Goal: Task Accomplishment & Management: Complete application form

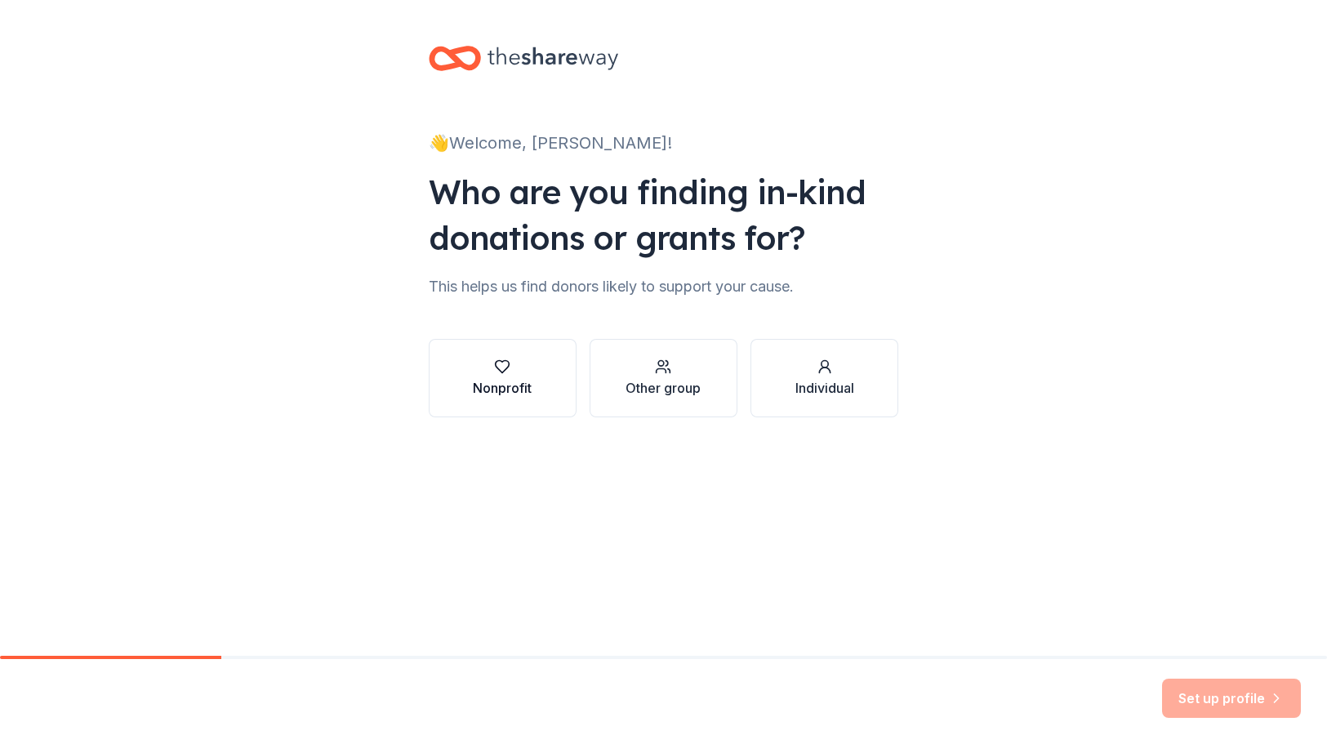
click at [528, 390] on div "Nonprofit" at bounding box center [502, 388] width 59 height 20
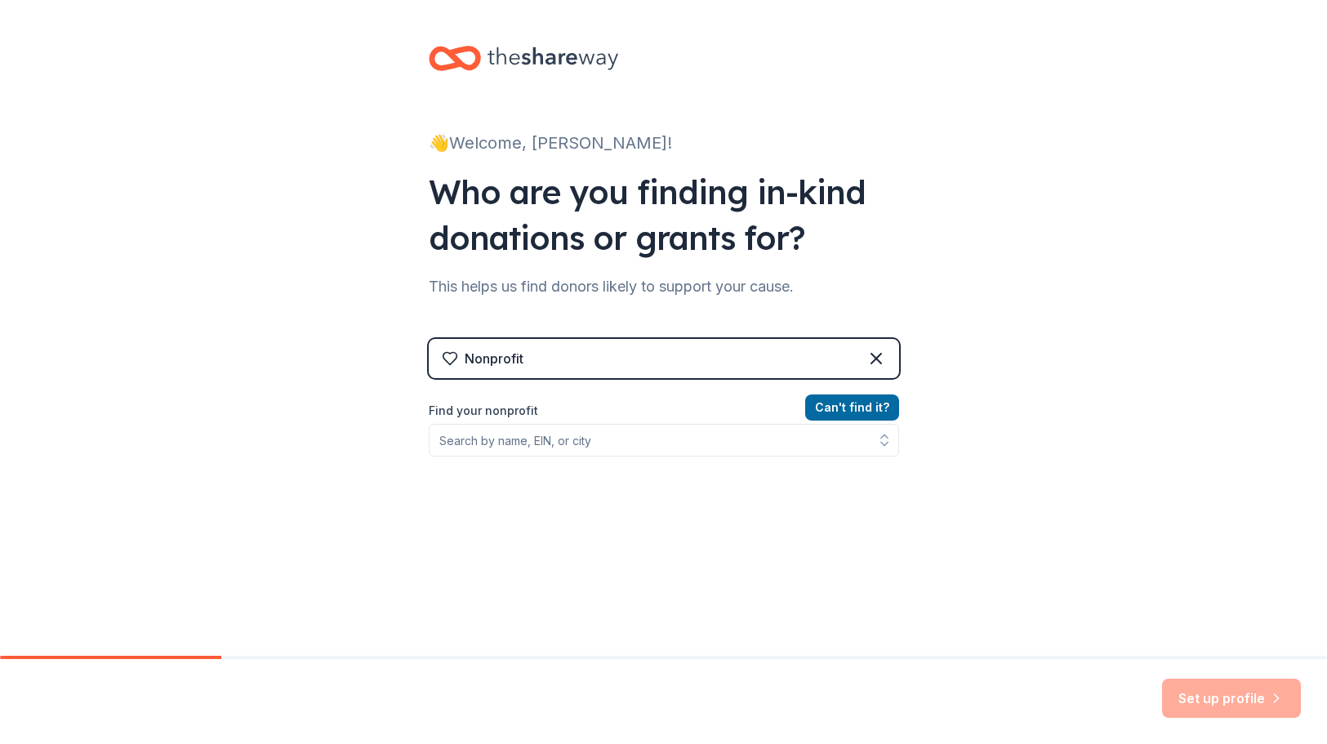
click at [606, 456] on div "Can ' t find it? Find your nonprofit" at bounding box center [664, 492] width 470 height 189
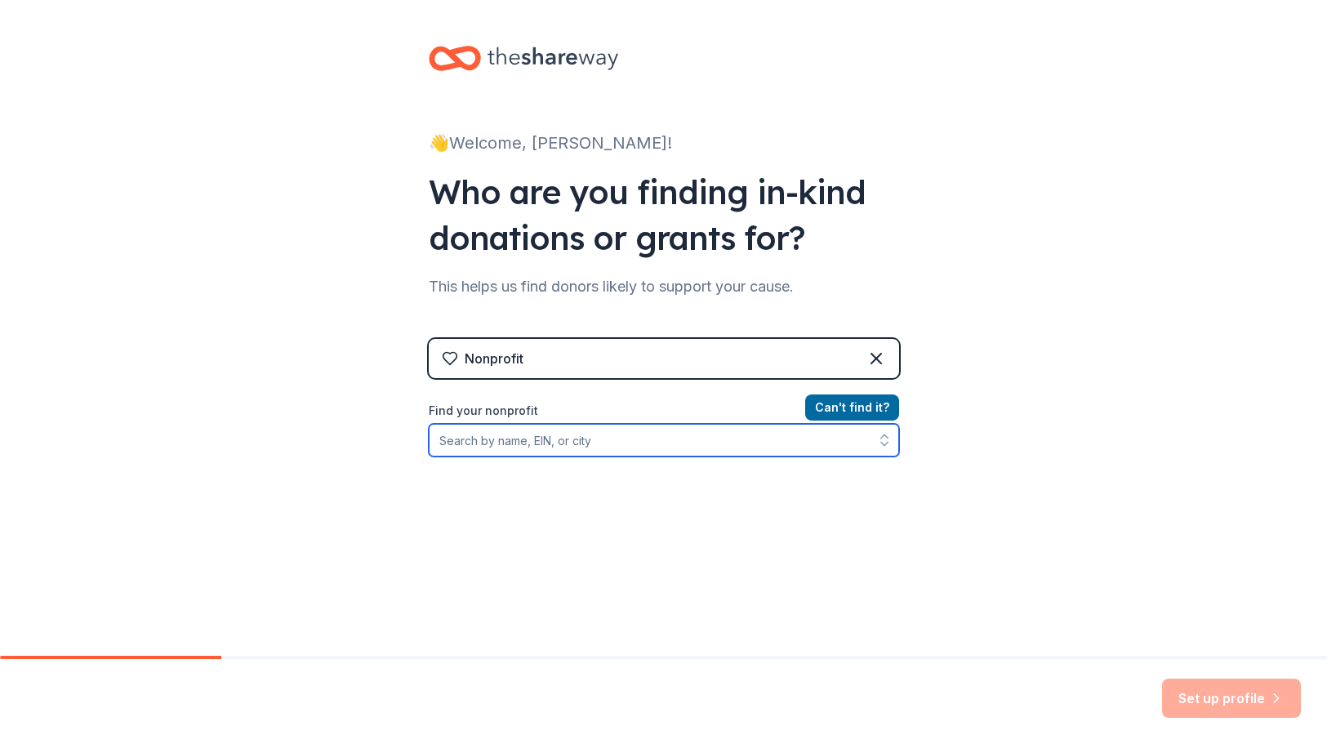
click at [606, 455] on input "Find your nonprofit" at bounding box center [664, 440] width 470 height 33
type input "[US_EMPLOYER_IDENTIFICATION_NUMBER]"
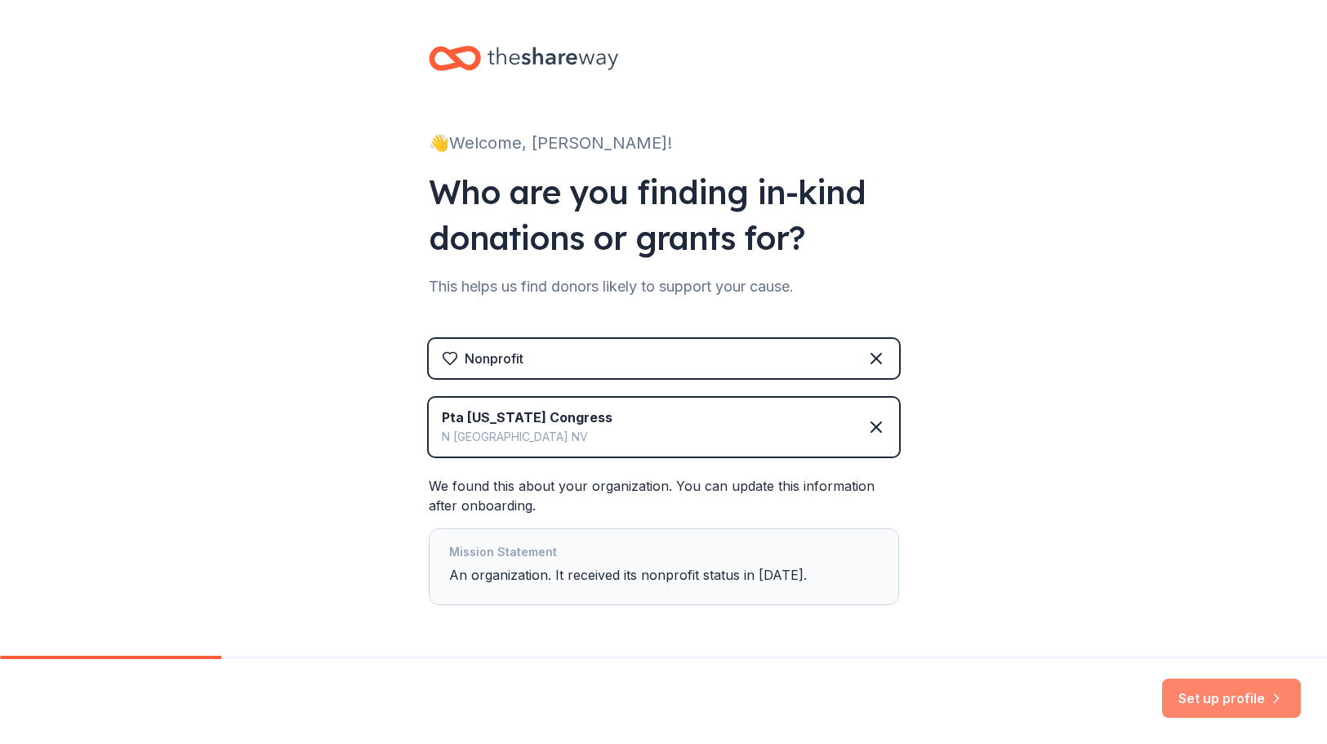
click at [1220, 692] on button "Set up profile" at bounding box center [1231, 698] width 139 height 39
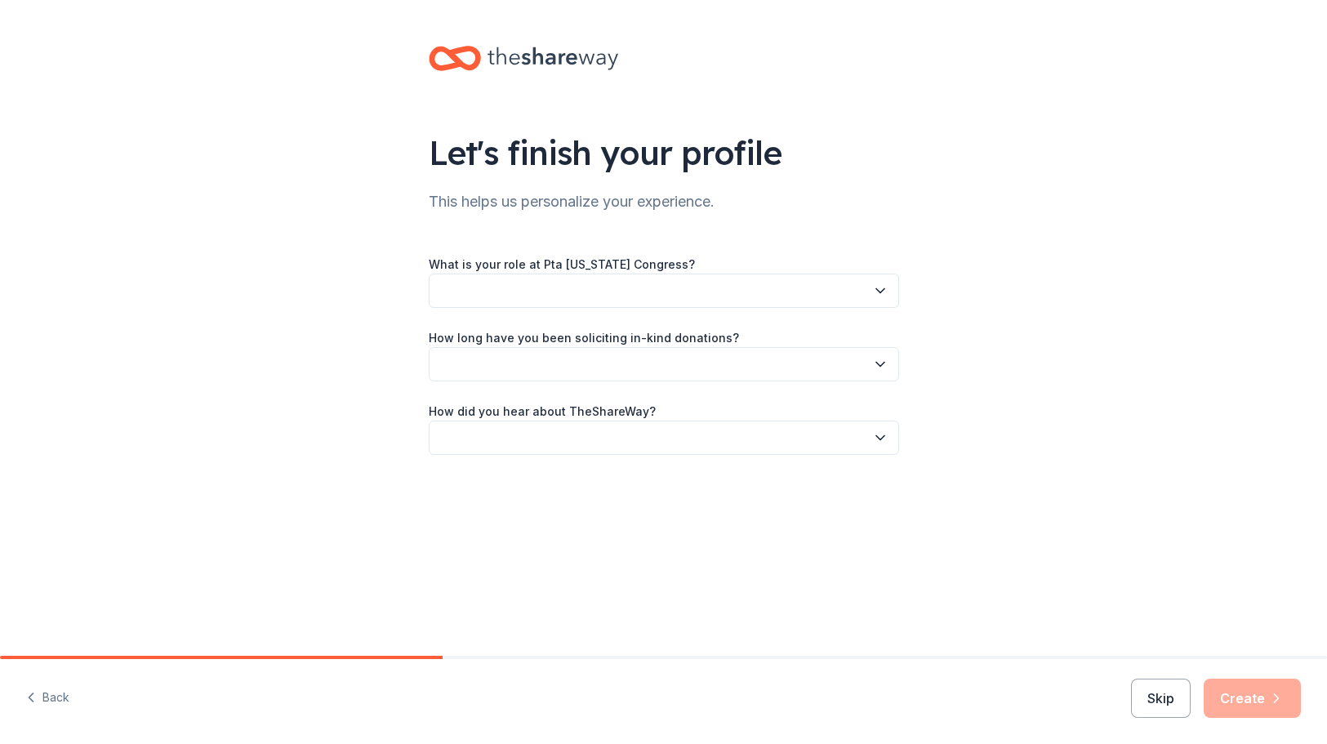
click at [668, 285] on button "button" at bounding box center [664, 291] width 470 height 34
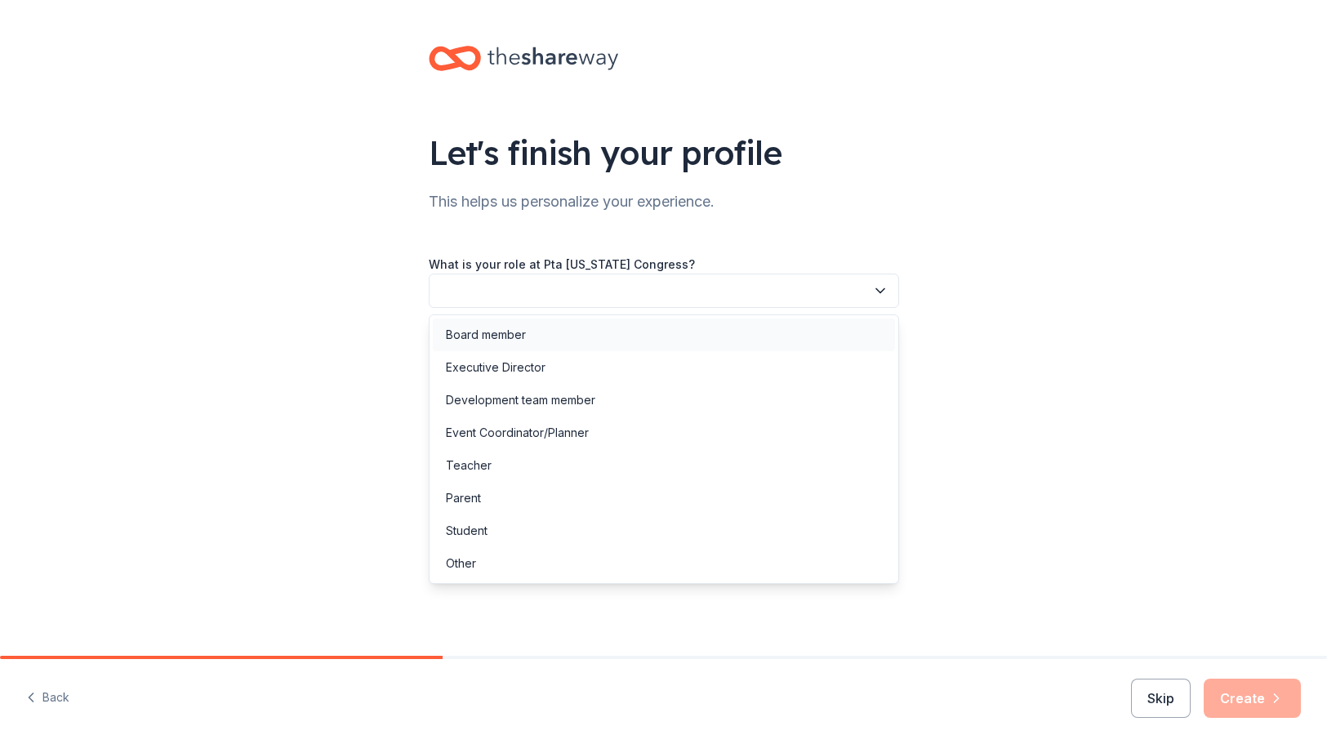
click at [548, 332] on div "Board member" at bounding box center [664, 334] width 462 height 33
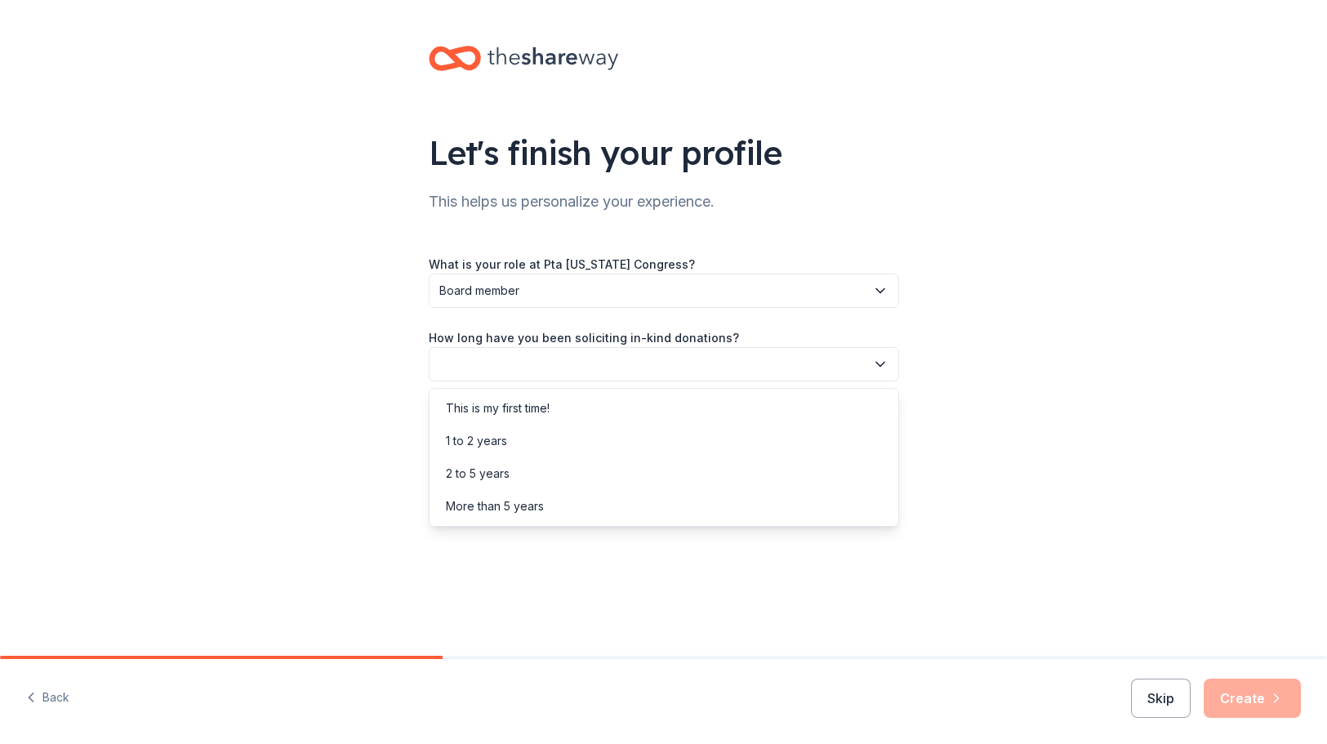
click at [545, 365] on button "button" at bounding box center [664, 364] width 470 height 34
click at [523, 438] on div "1 to 2 years" at bounding box center [664, 441] width 462 height 33
click at [542, 378] on button "1 to 2 years" at bounding box center [664, 364] width 470 height 34
click at [533, 400] on div "This is my first time!" at bounding box center [498, 408] width 104 height 20
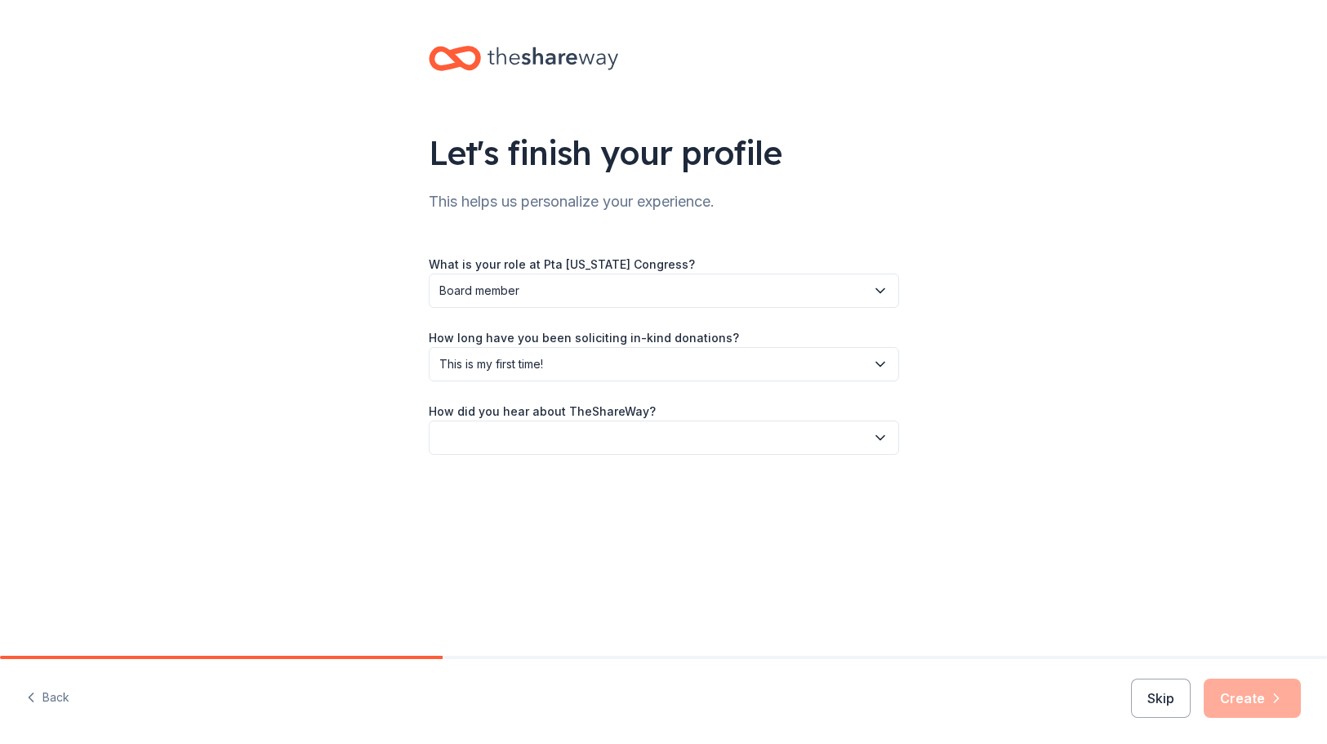
click at [531, 439] on button "button" at bounding box center [664, 438] width 470 height 34
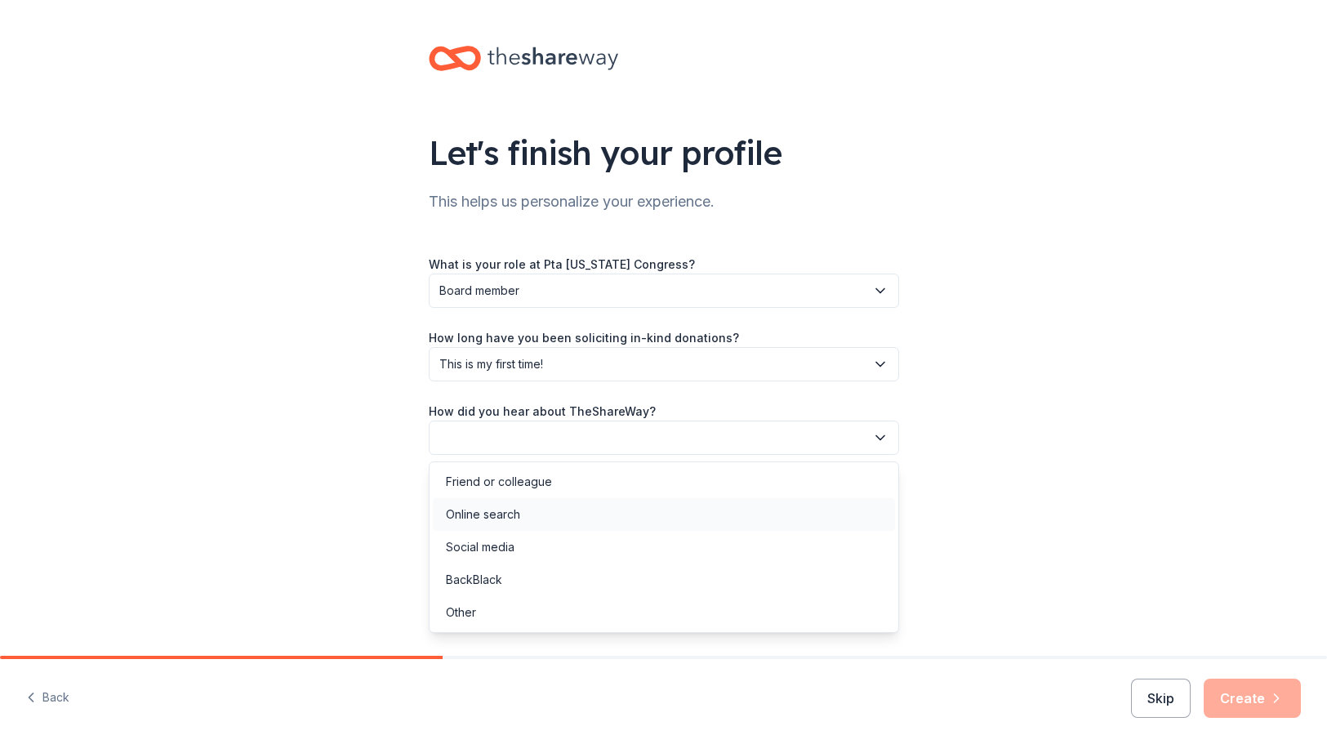
click at [518, 521] on div "Online search" at bounding box center [483, 515] width 74 height 20
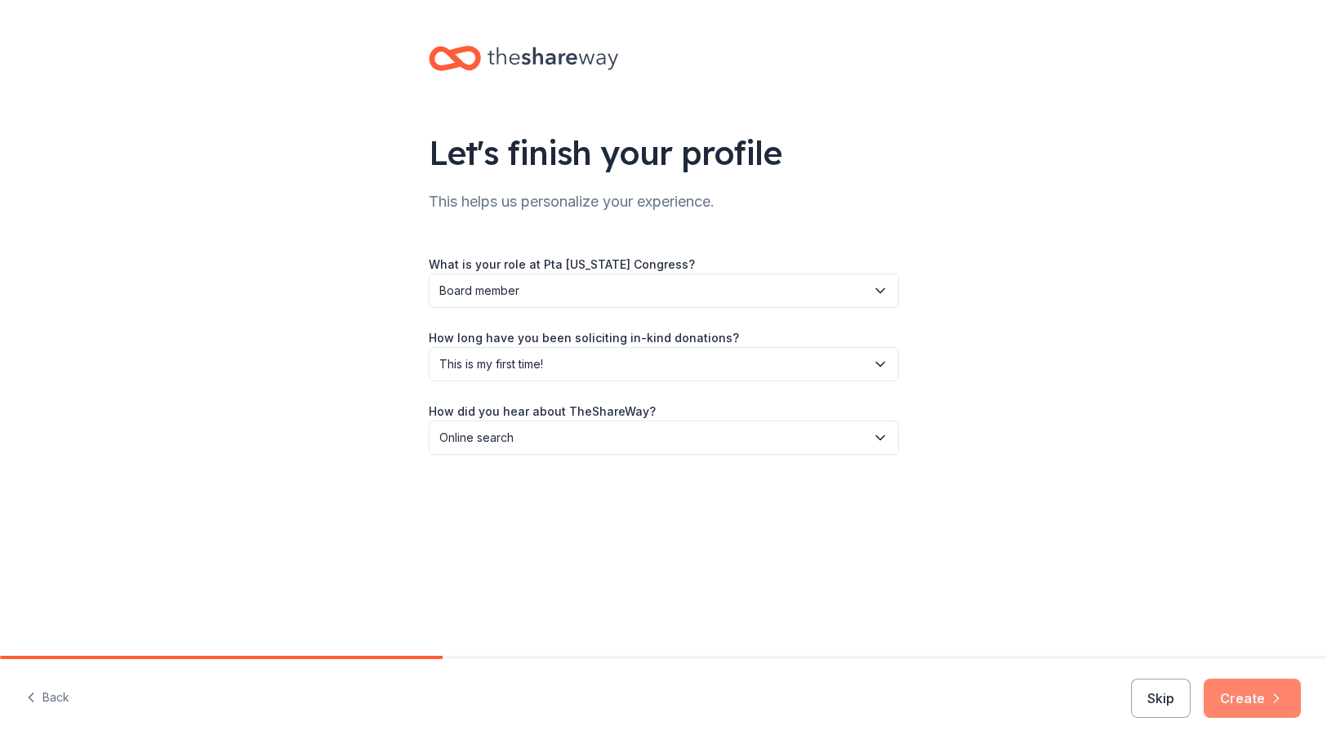
click at [1248, 692] on button "Create" at bounding box center [1252, 698] width 97 height 39
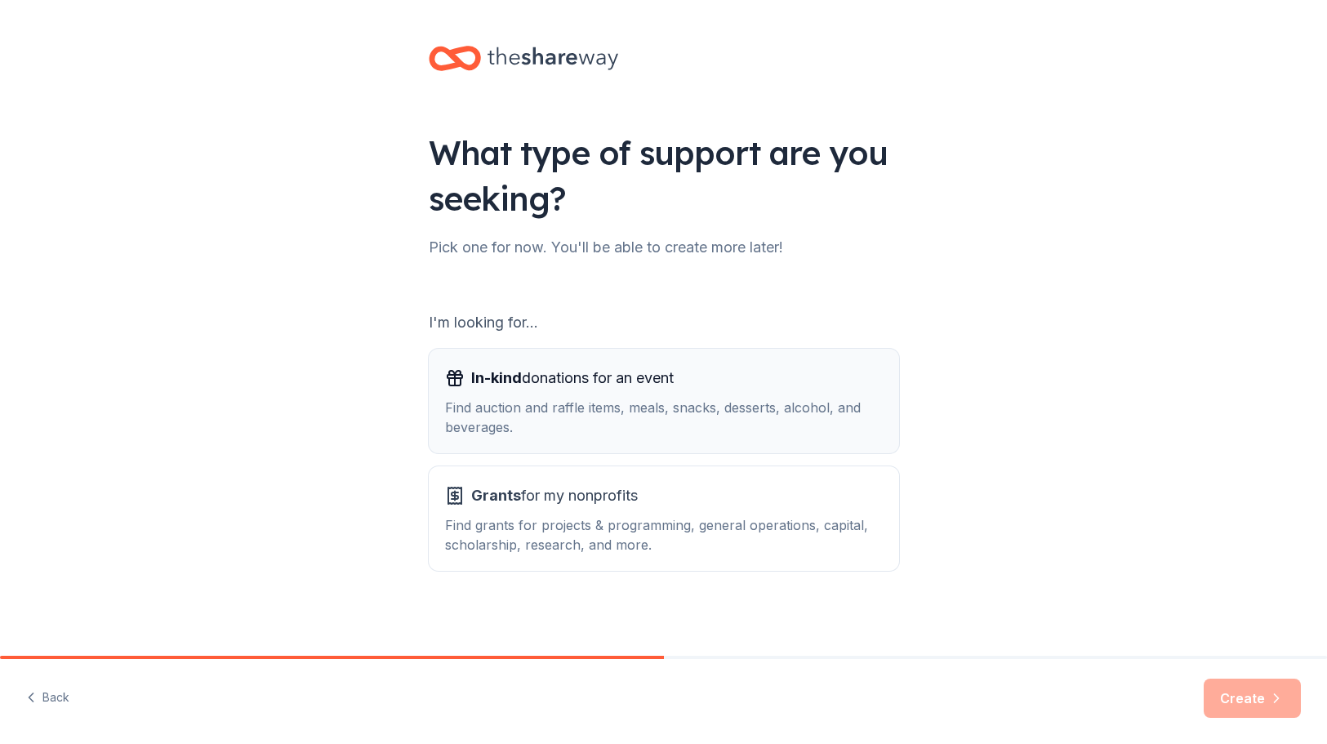
click at [702, 418] on div "Find auction and raffle items, meals, snacks, desserts, alcohol, and beverages." at bounding box center [664, 417] width 438 height 39
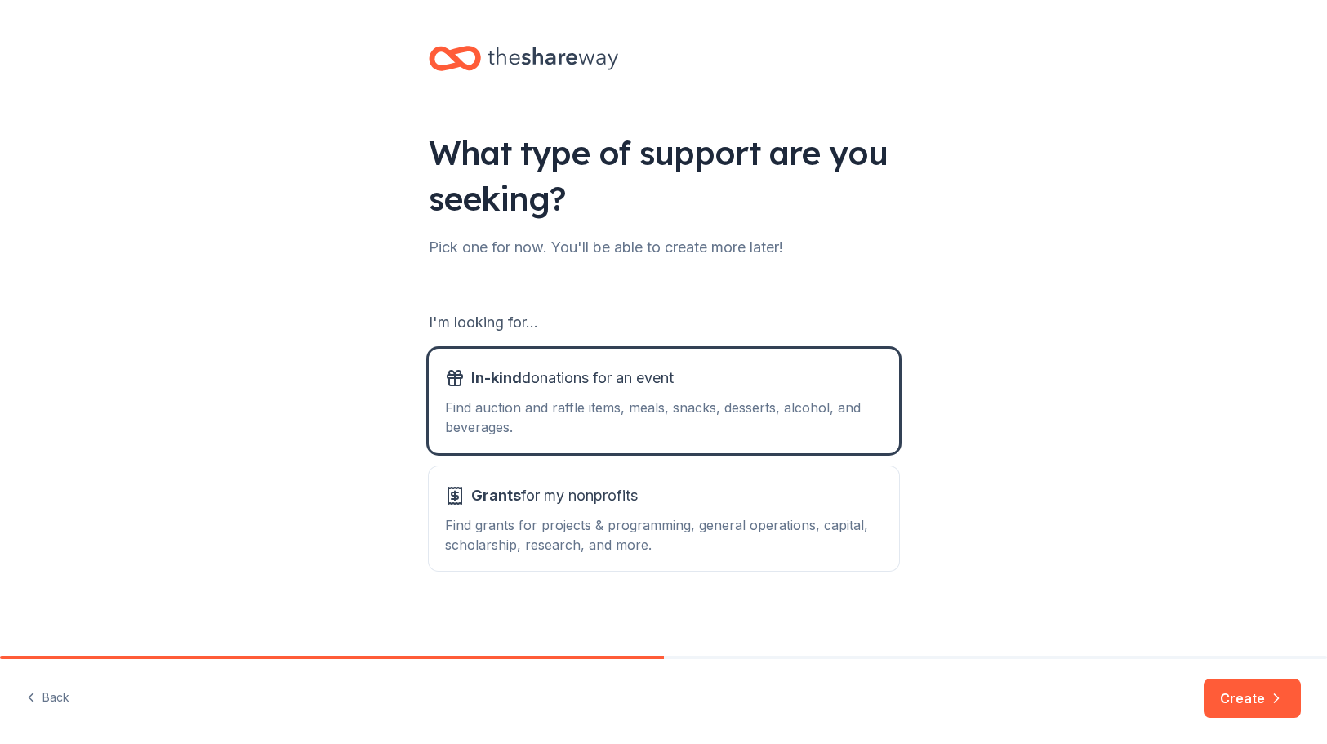
click at [1302, 719] on div "Back Create" at bounding box center [663, 701] width 1327 height 85
click at [1272, 701] on icon "button" at bounding box center [1276, 698] width 16 height 16
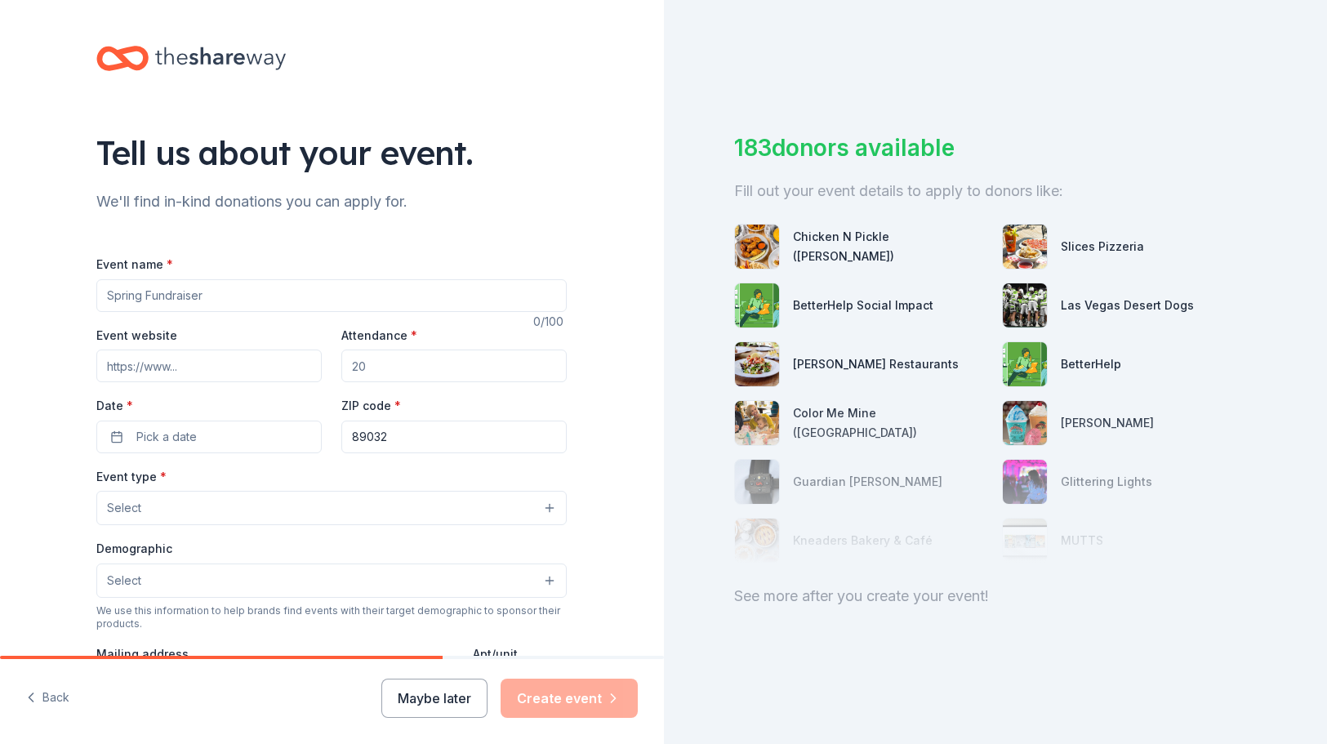
click at [554, 296] on input "Event name *" at bounding box center [331, 295] width 470 height 33
click at [447, 292] on input "Event name *" at bounding box center [331, 295] width 470 height 33
click at [411, 300] on input "Fall Festival" at bounding box center [331, 295] width 470 height 33
type input "Fall Festival_Candy Donations"
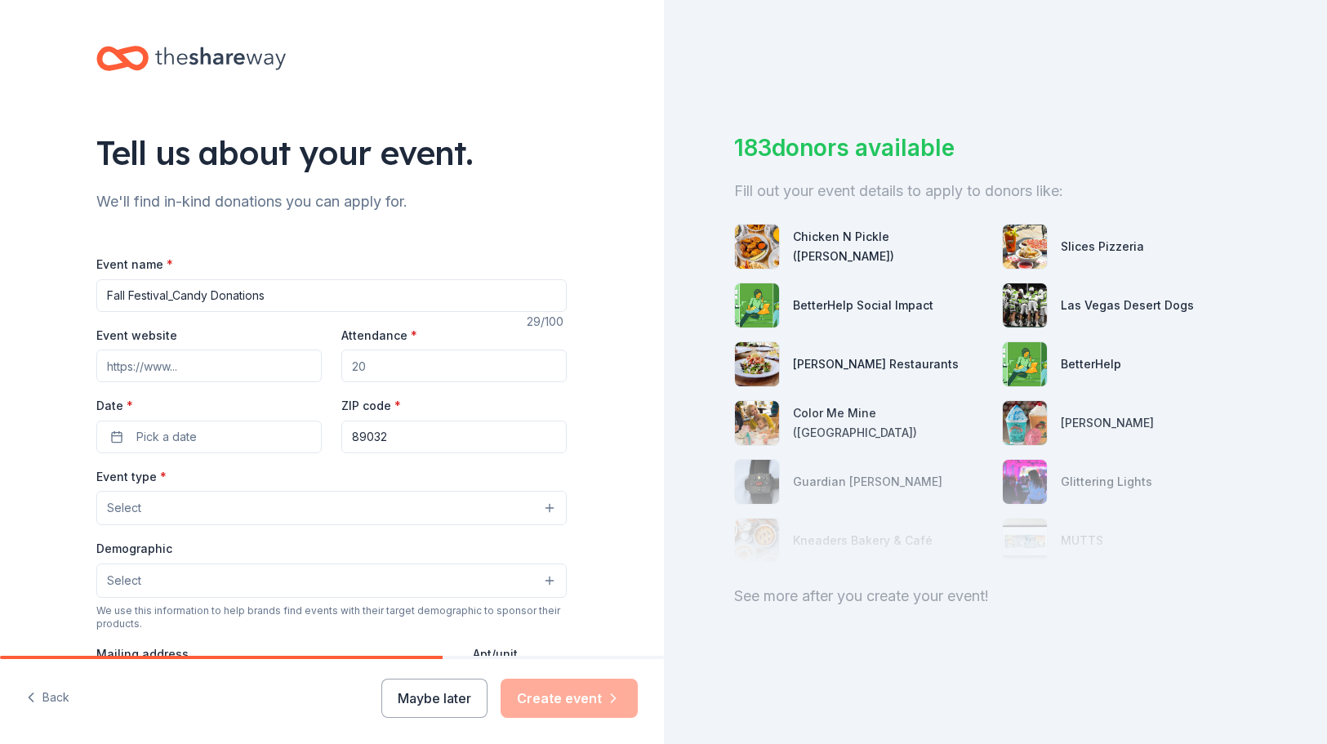
paste input "https://www.gilbertacademy.org"
type input "https://www.gilbertacademy.org"
click at [434, 360] on input "Attendance *" at bounding box center [453, 365] width 225 height 33
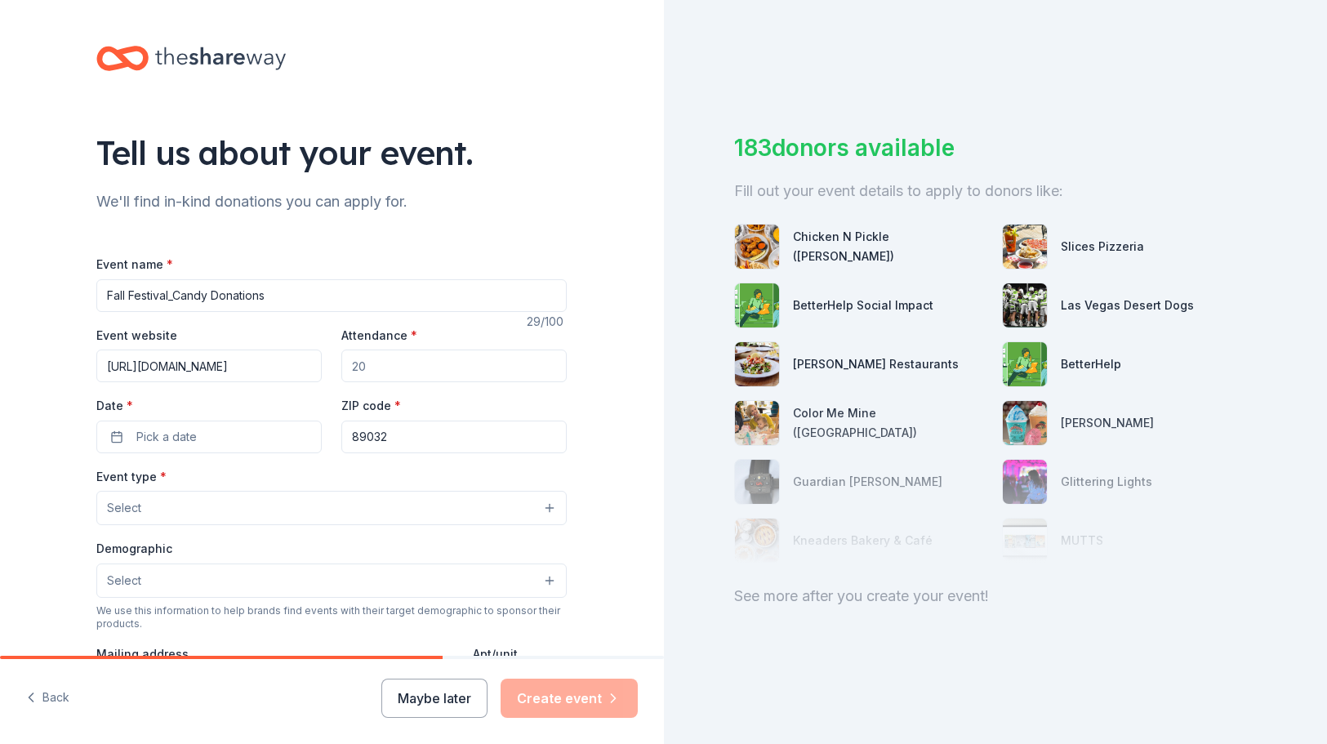
click at [434, 360] on input "Attendance *" at bounding box center [453, 365] width 225 height 33
type input "200"
click at [228, 435] on button "Pick a date" at bounding box center [208, 437] width 225 height 33
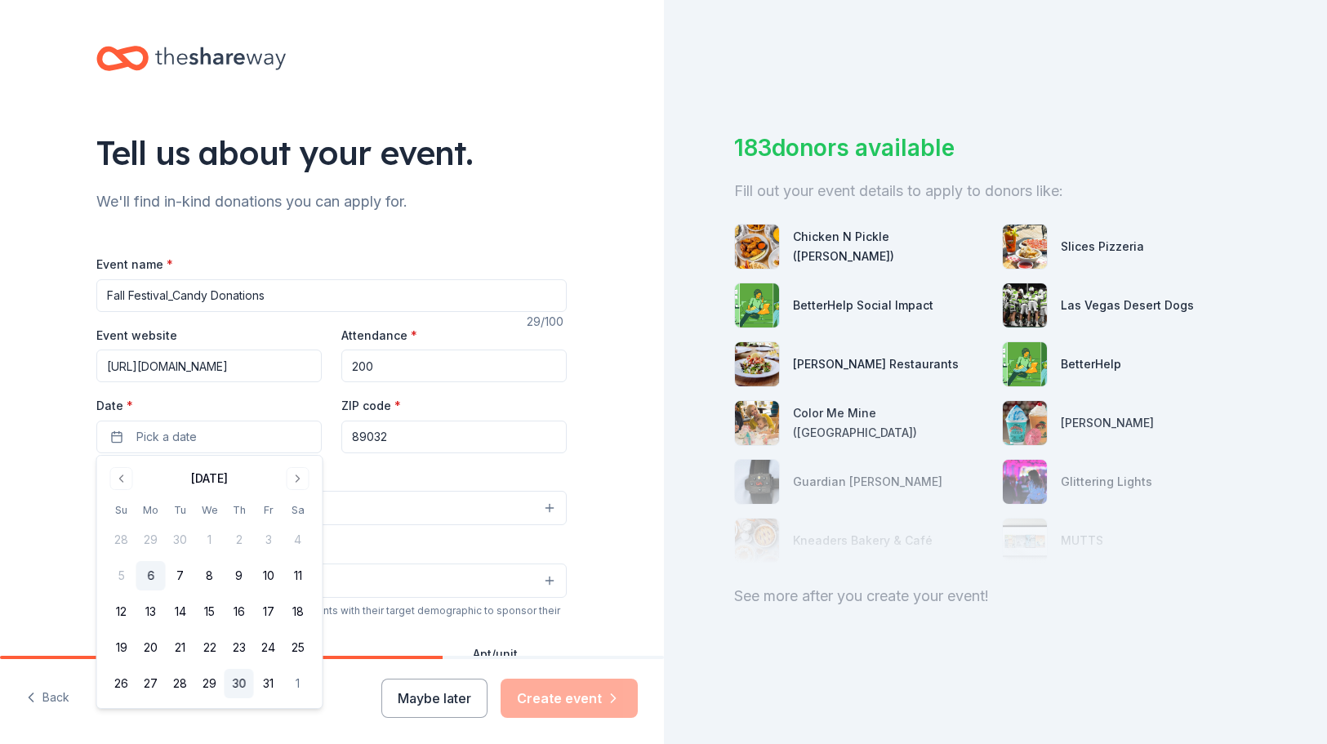
click at [243, 688] on button "30" at bounding box center [239, 683] width 29 height 29
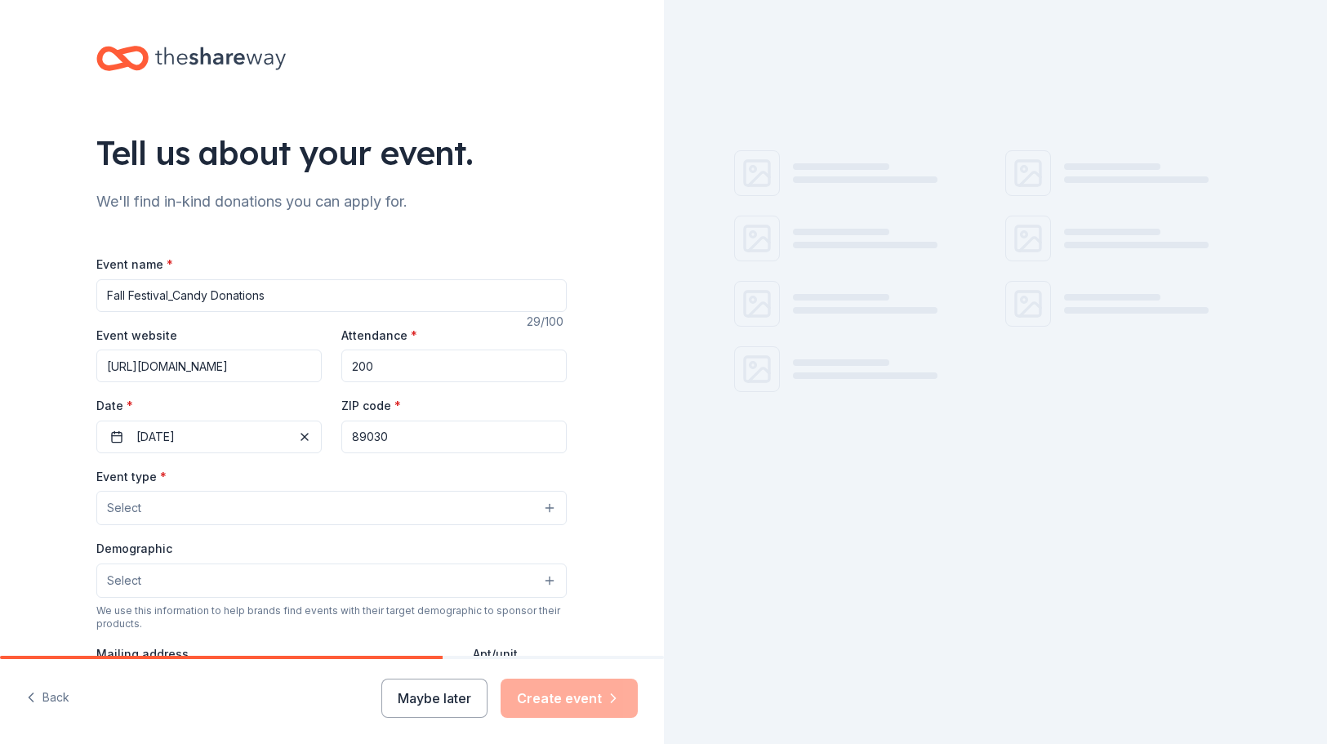
type input "89030"
click at [323, 495] on button "Select" at bounding box center [331, 508] width 470 height 34
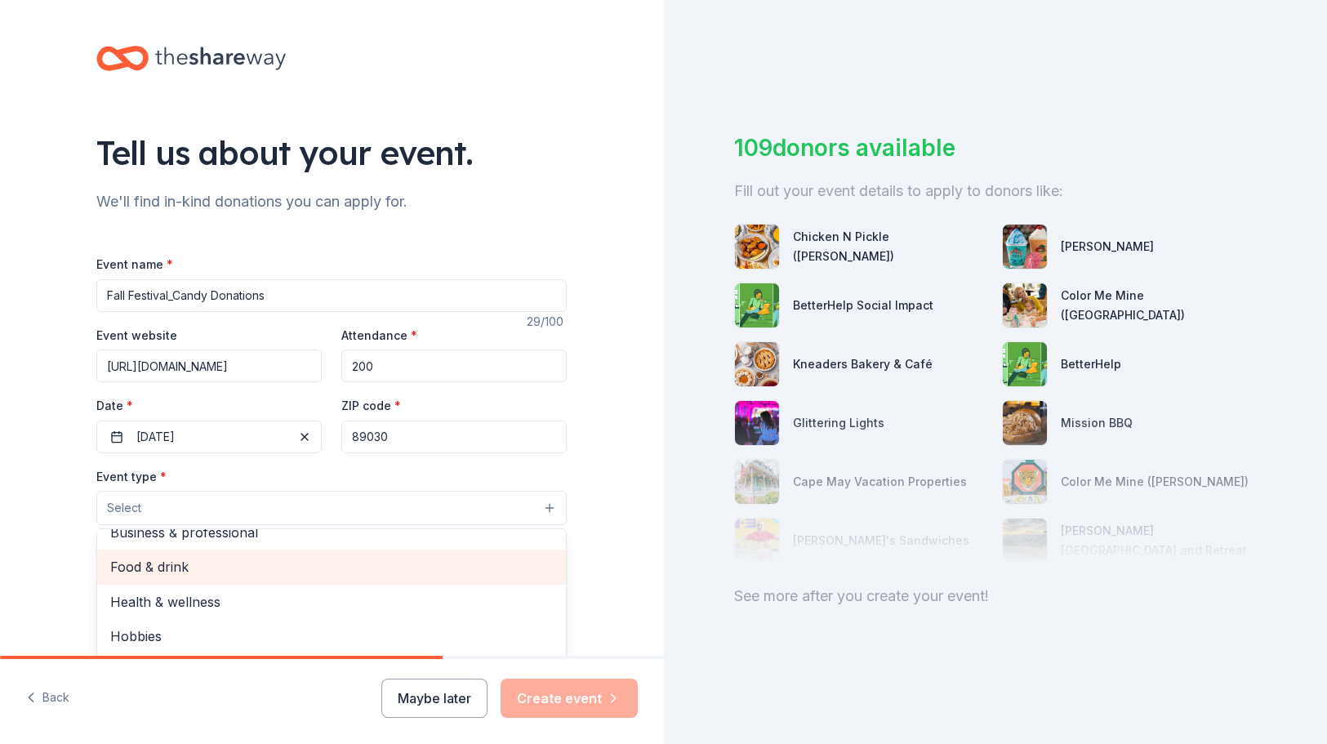
click at [283, 559] on span "Food & drink" at bounding box center [331, 566] width 443 height 21
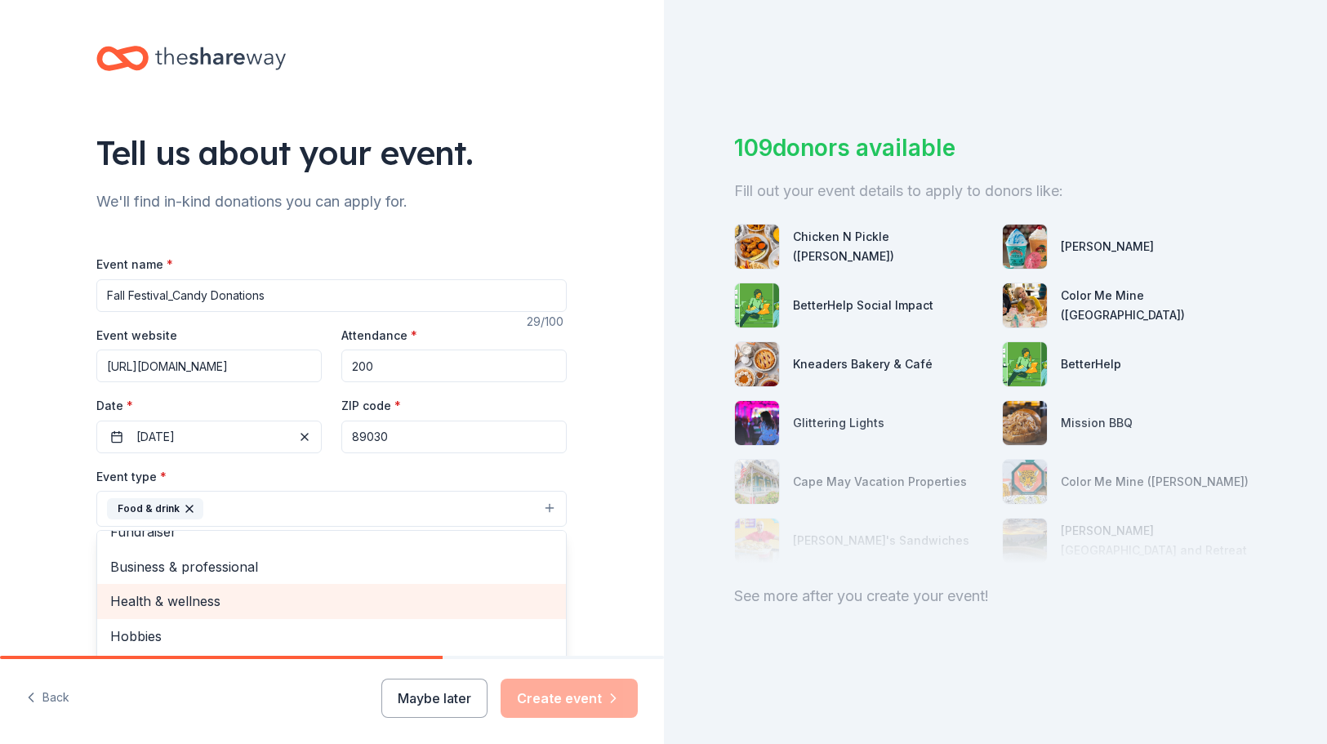
scroll to position [18, 0]
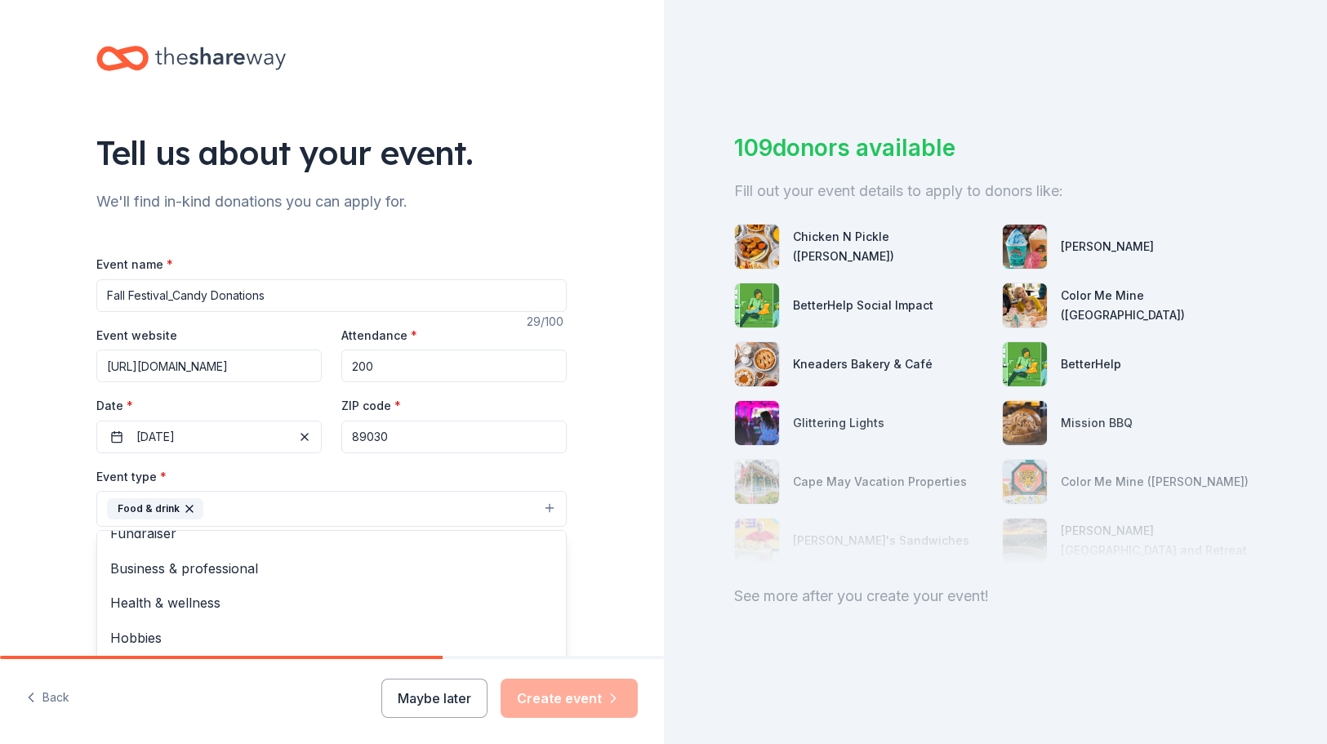
click at [16, 536] on div "Tell us about your event. We'll find in-kind donations you can apply for. Event…" at bounding box center [332, 544] width 664 height 1088
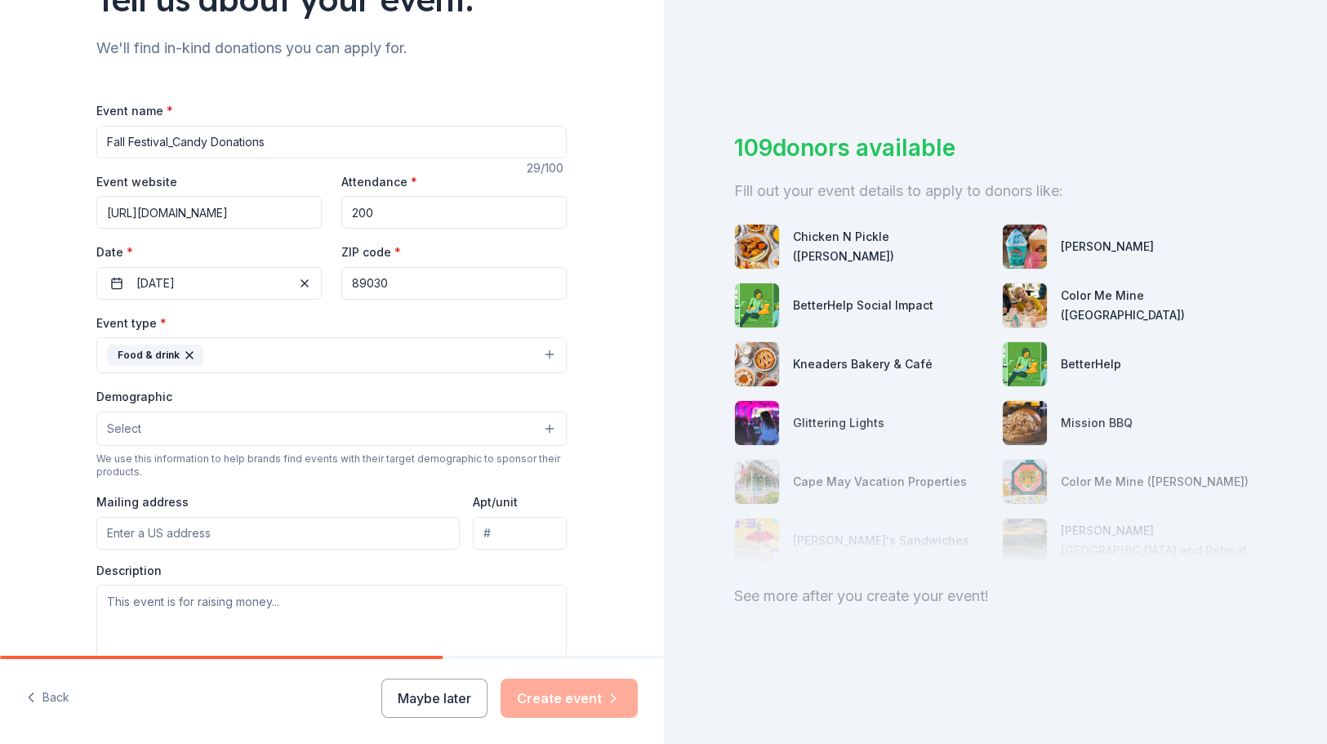
scroll to position [158, 0]
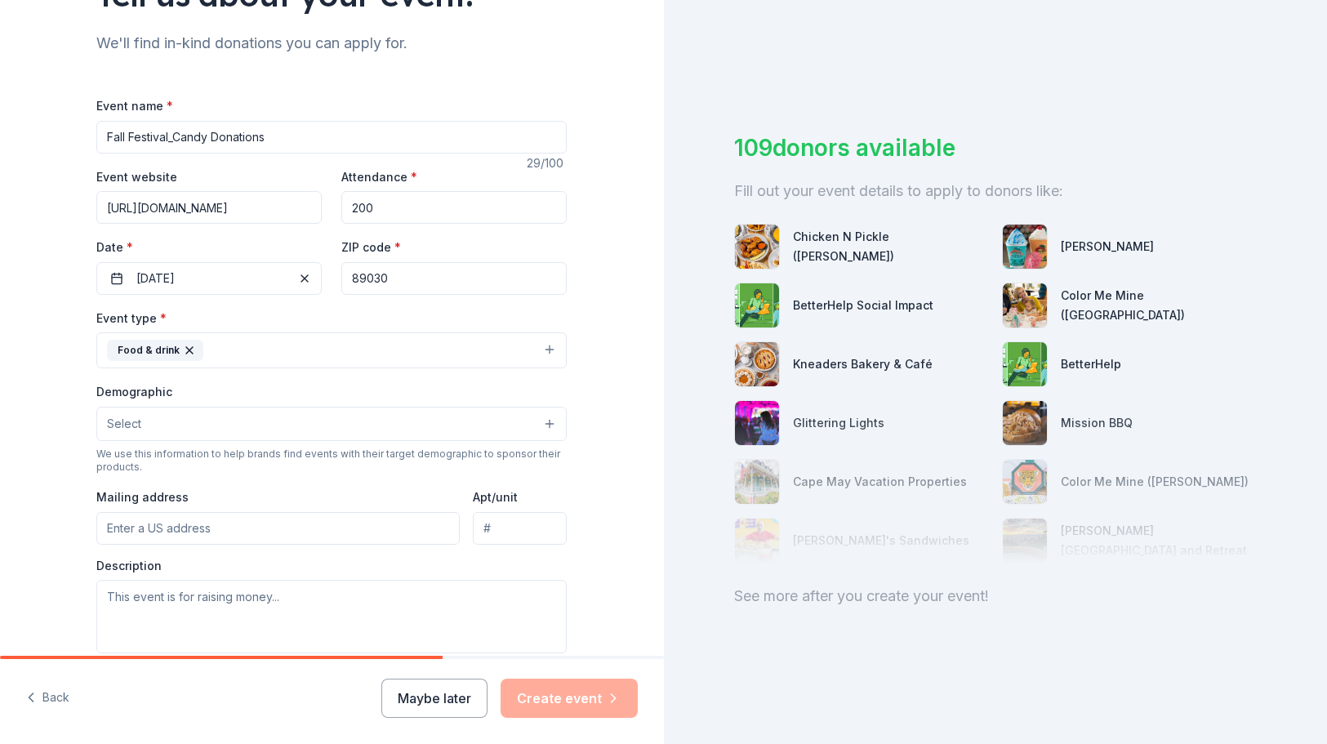
click at [166, 402] on div "Demographic Select" at bounding box center [331, 411] width 470 height 60
click at [166, 417] on button "Select" at bounding box center [331, 424] width 470 height 34
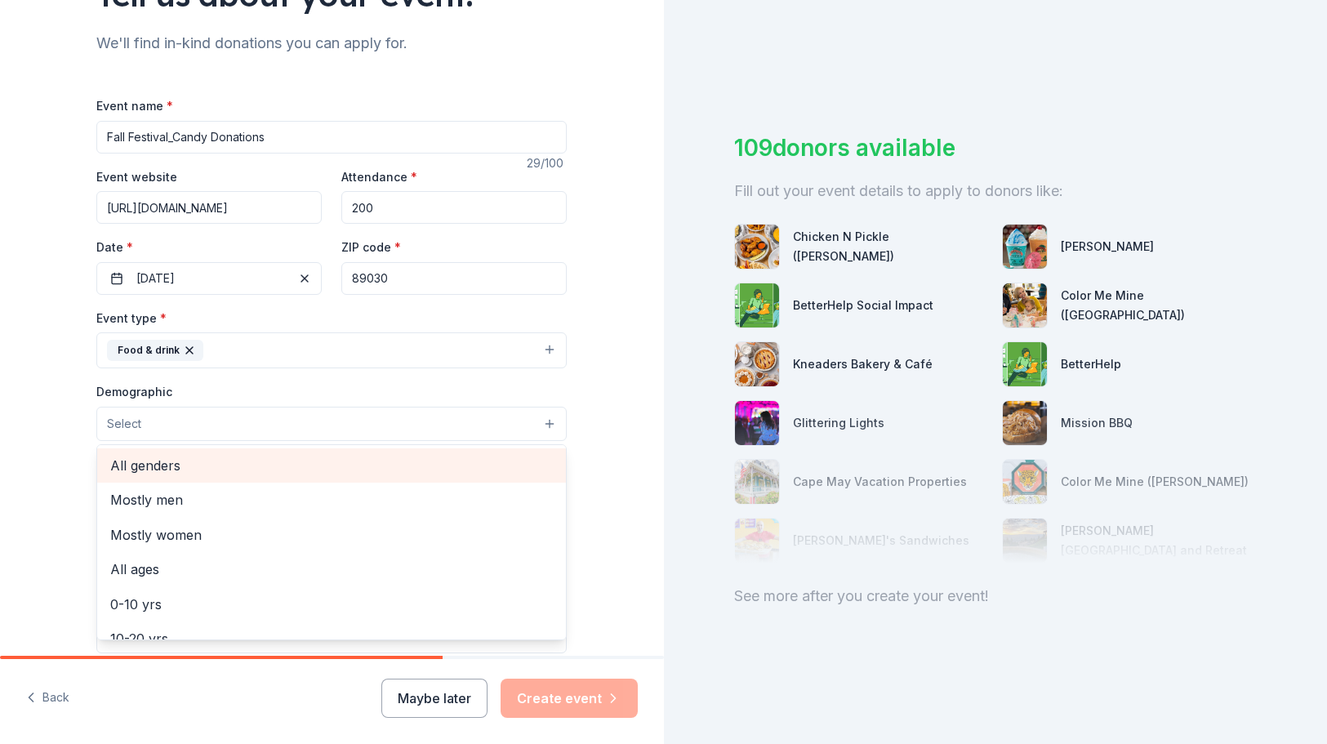
click at [165, 464] on span "All genders" at bounding box center [331, 465] width 443 height 21
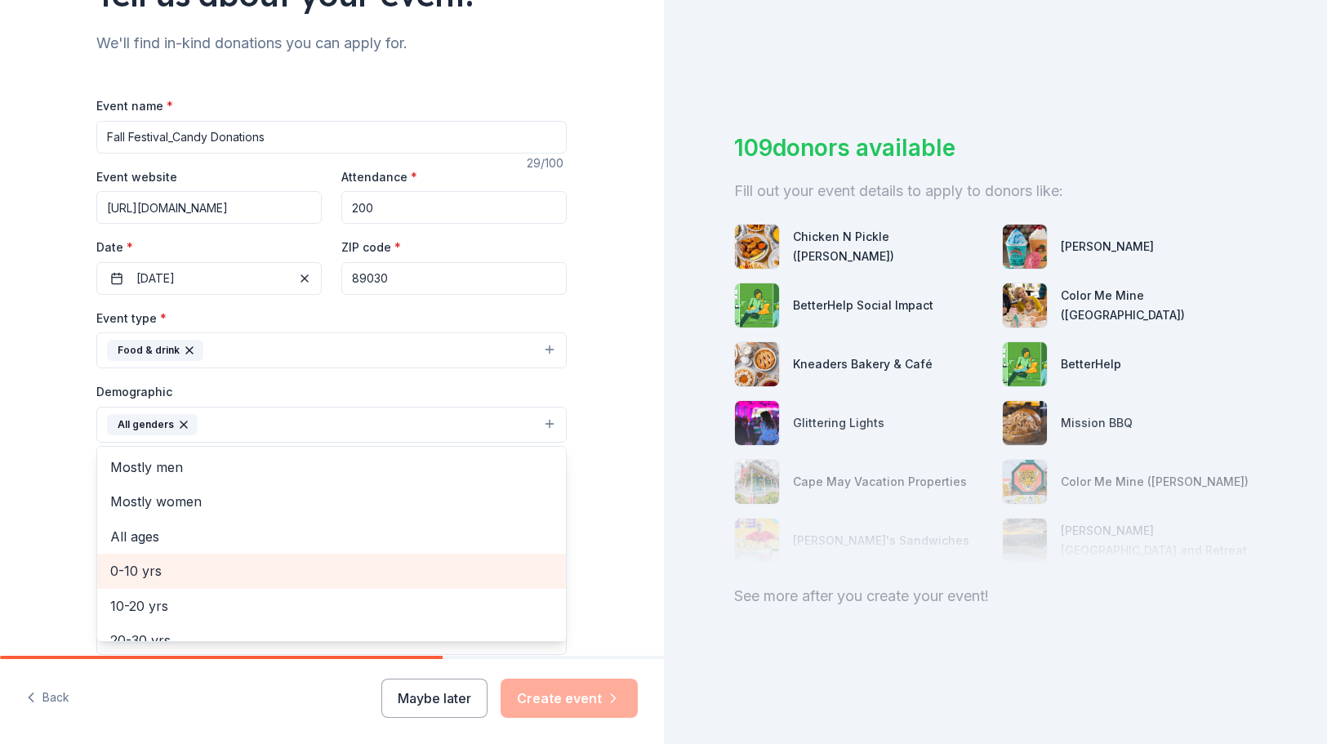
click at [170, 573] on span "0-10 yrs" at bounding box center [331, 570] width 443 height 21
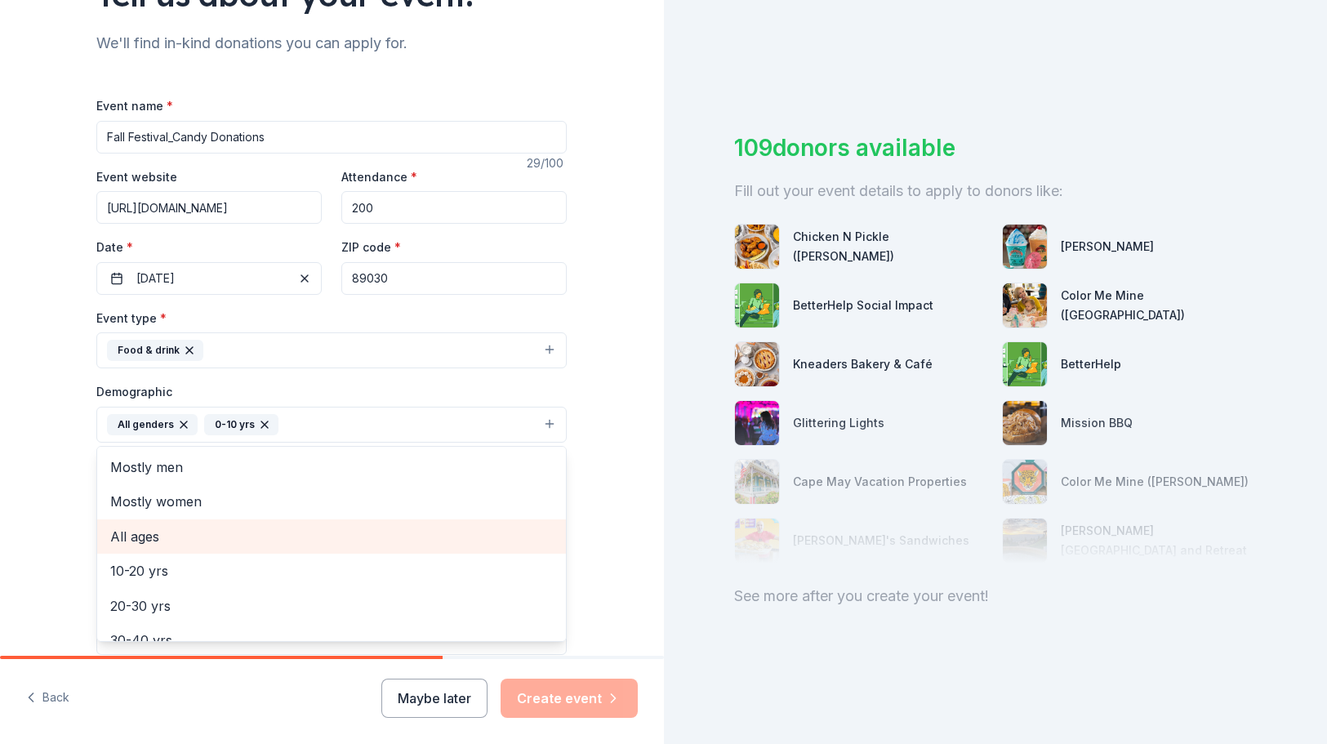
click at [128, 544] on div "All ages" at bounding box center [331, 536] width 469 height 34
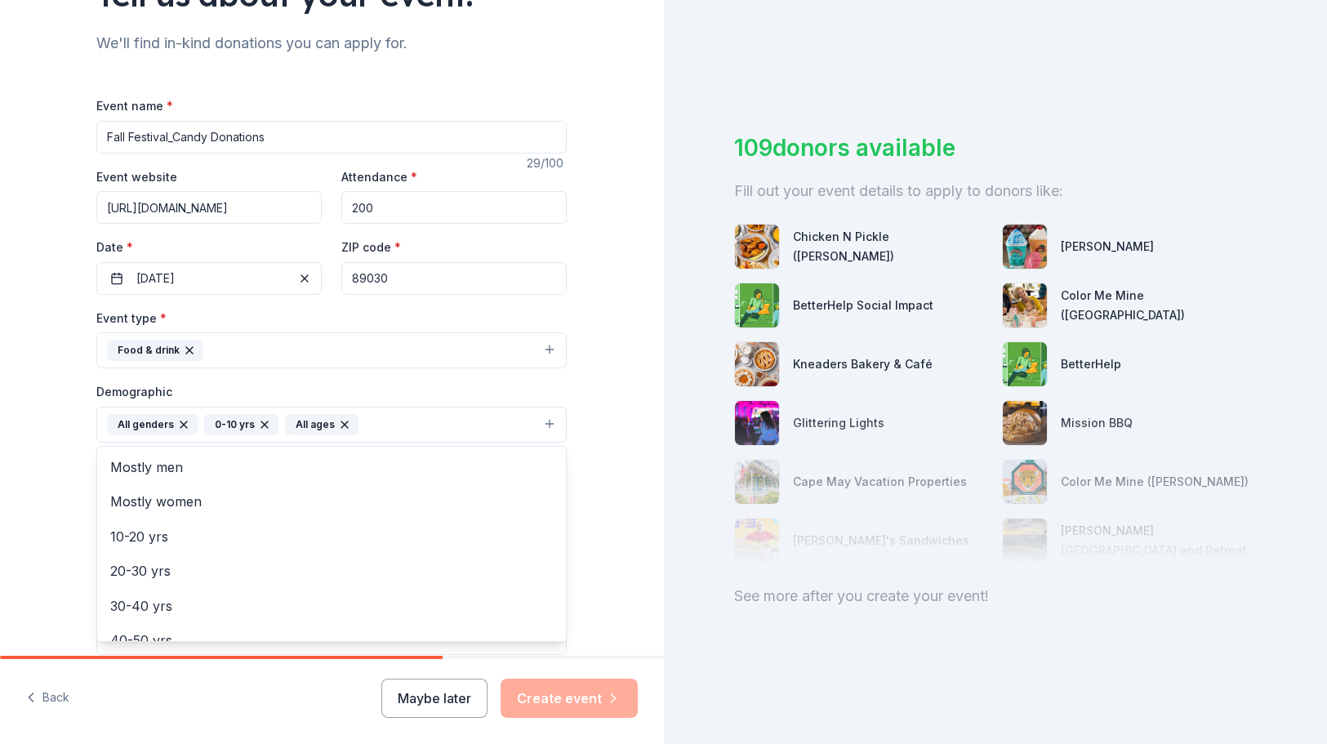
click at [59, 496] on div "Tell us about your event. We'll find in-kind donations you can apply for. Event…" at bounding box center [332, 387] width 664 height 1090
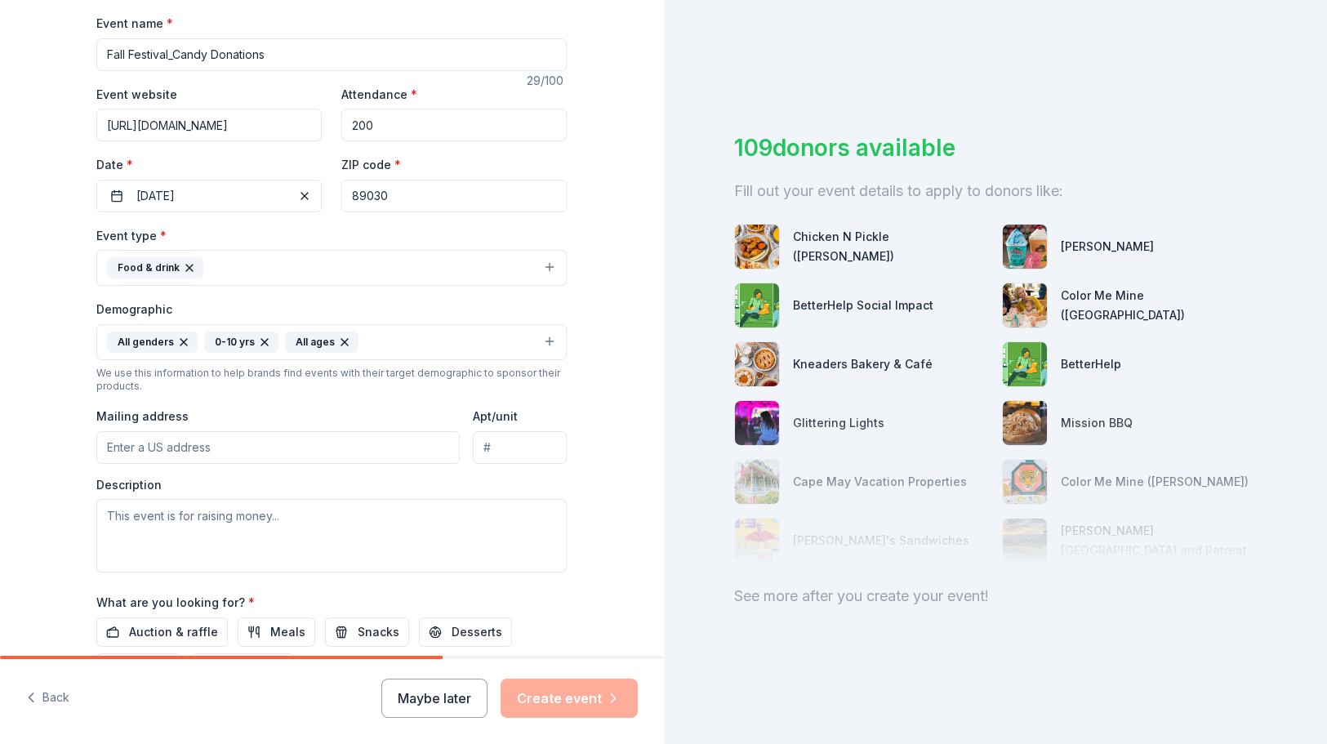
scroll to position [247, 0]
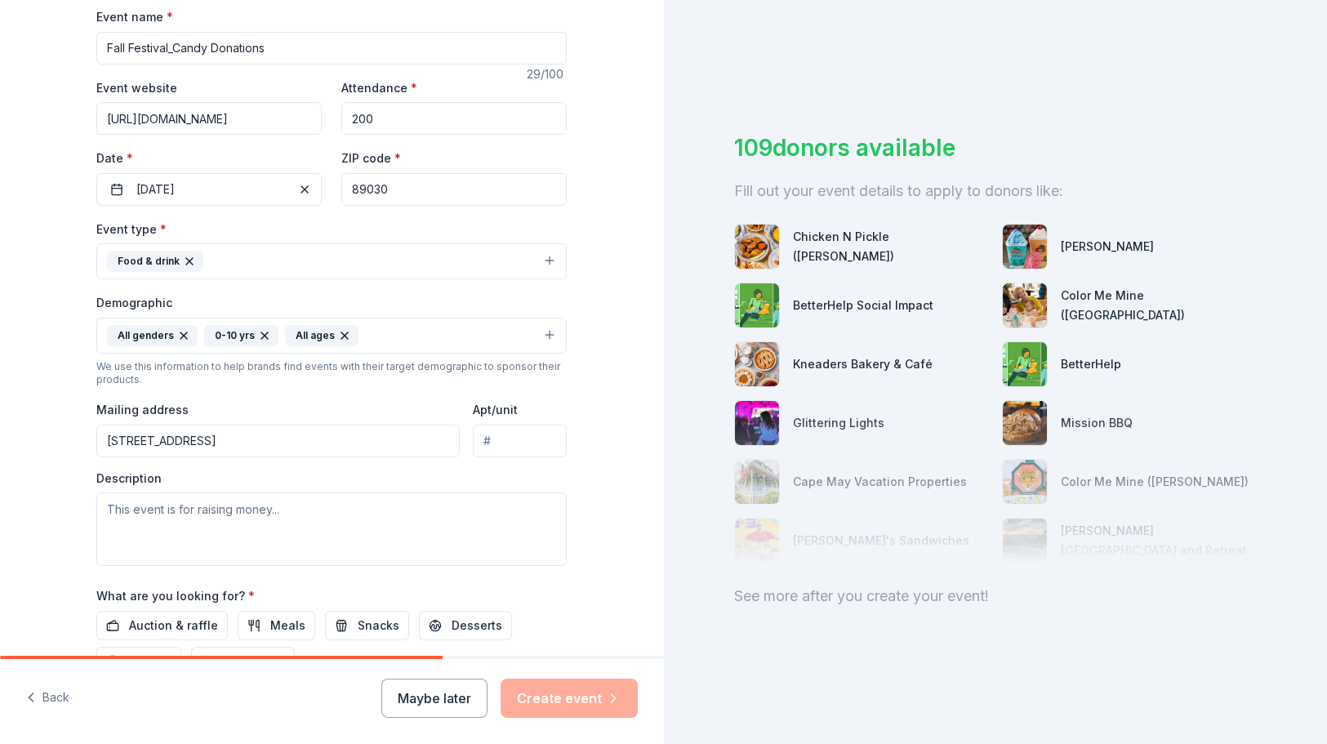
type input "2101 West Cartier Avenue, North Las Vegas, NV, 89032"
click at [186, 515] on textarea at bounding box center [331, 528] width 470 height 73
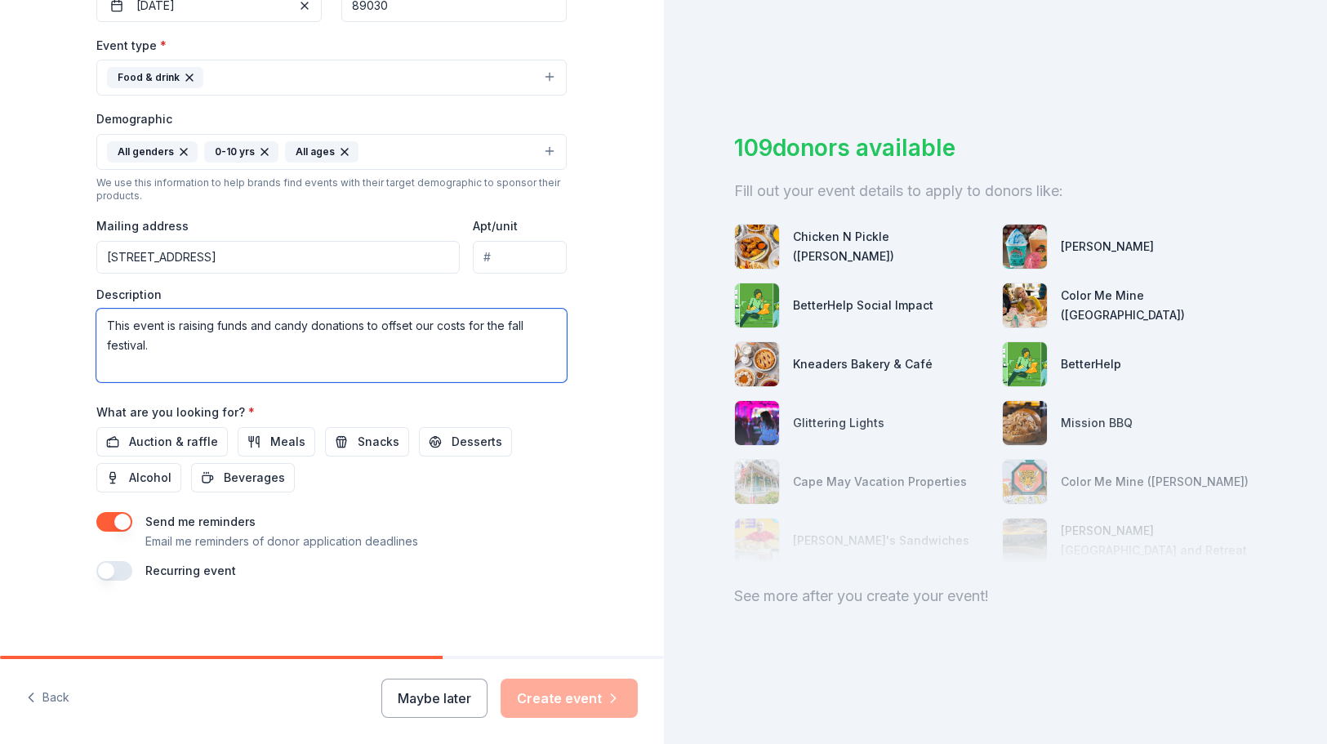
scroll to position [430, 0]
type textarea "This event is raising funds and candy donations to offset our costs for the fal…"
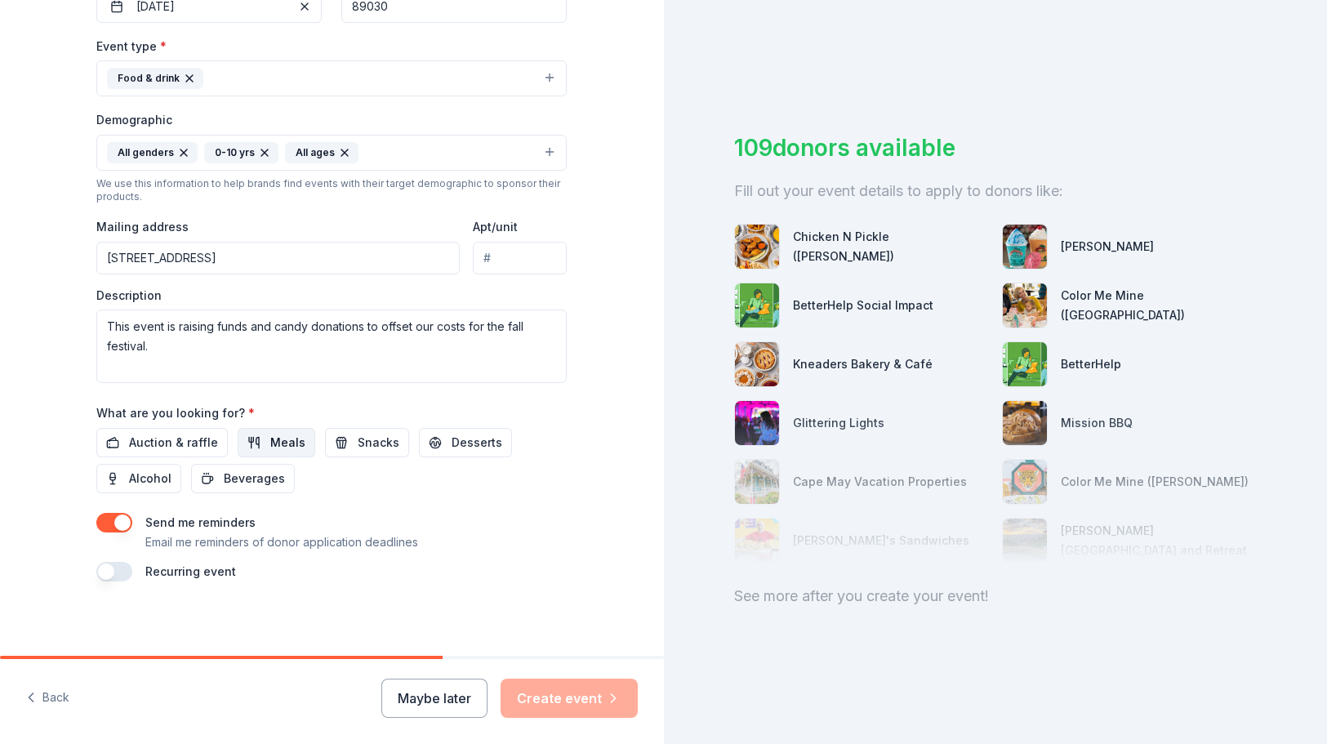
click at [263, 447] on button "Meals" at bounding box center [277, 442] width 78 height 29
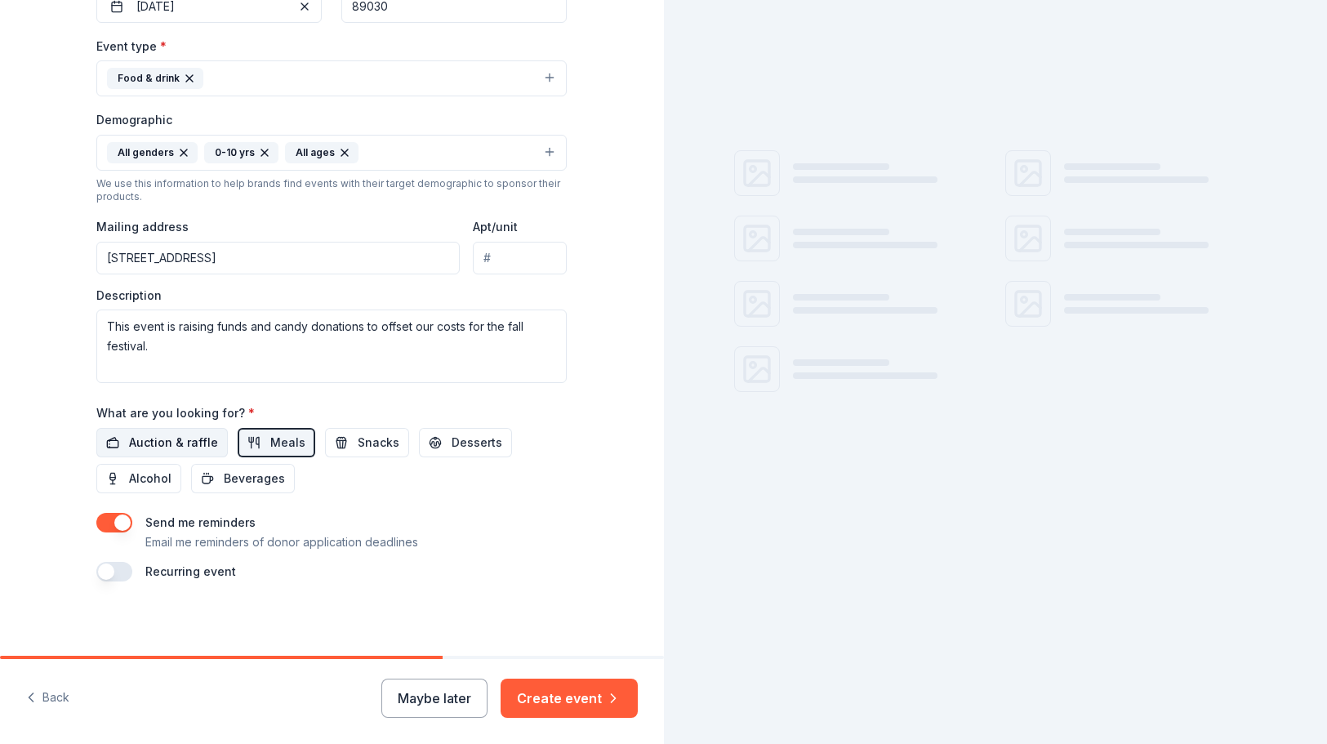
click at [193, 447] on span "Auction & raffle" at bounding box center [173, 443] width 89 height 20
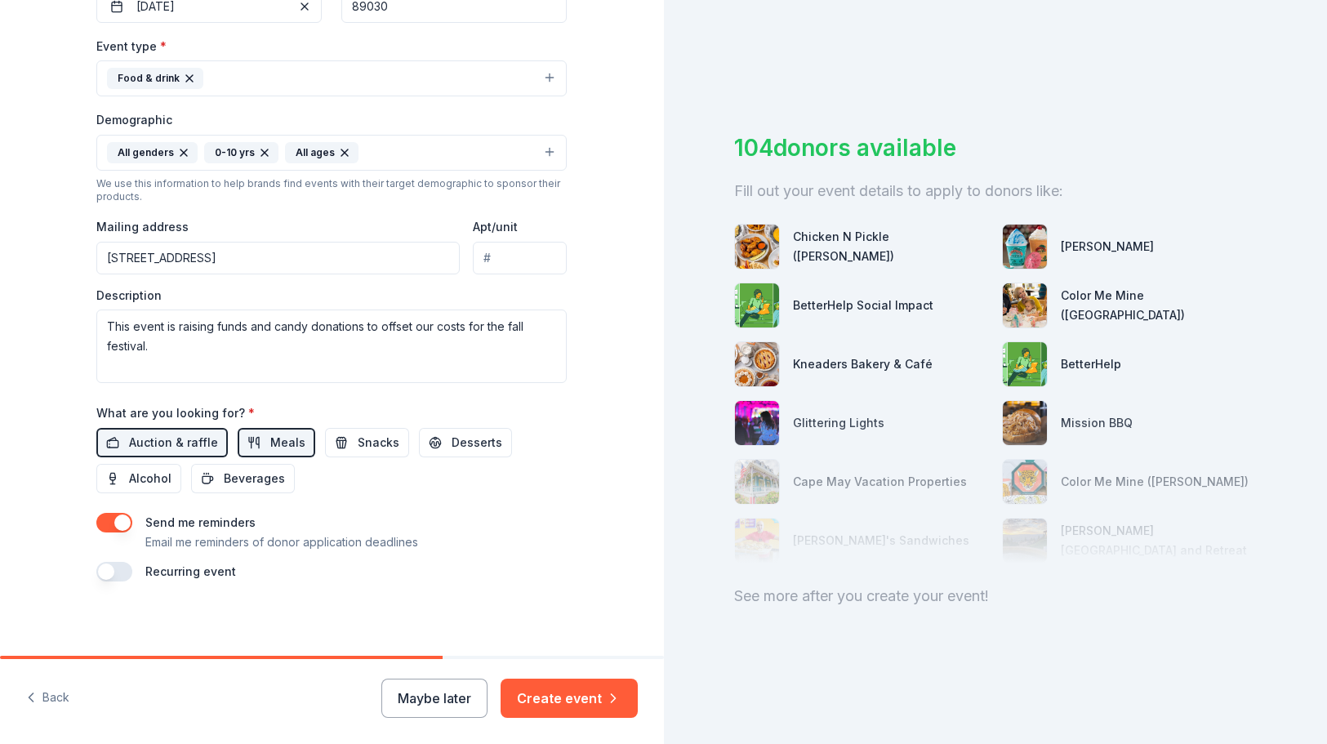
scroll to position [0, 0]
click at [533, 693] on button "Create event" at bounding box center [569, 698] width 137 height 39
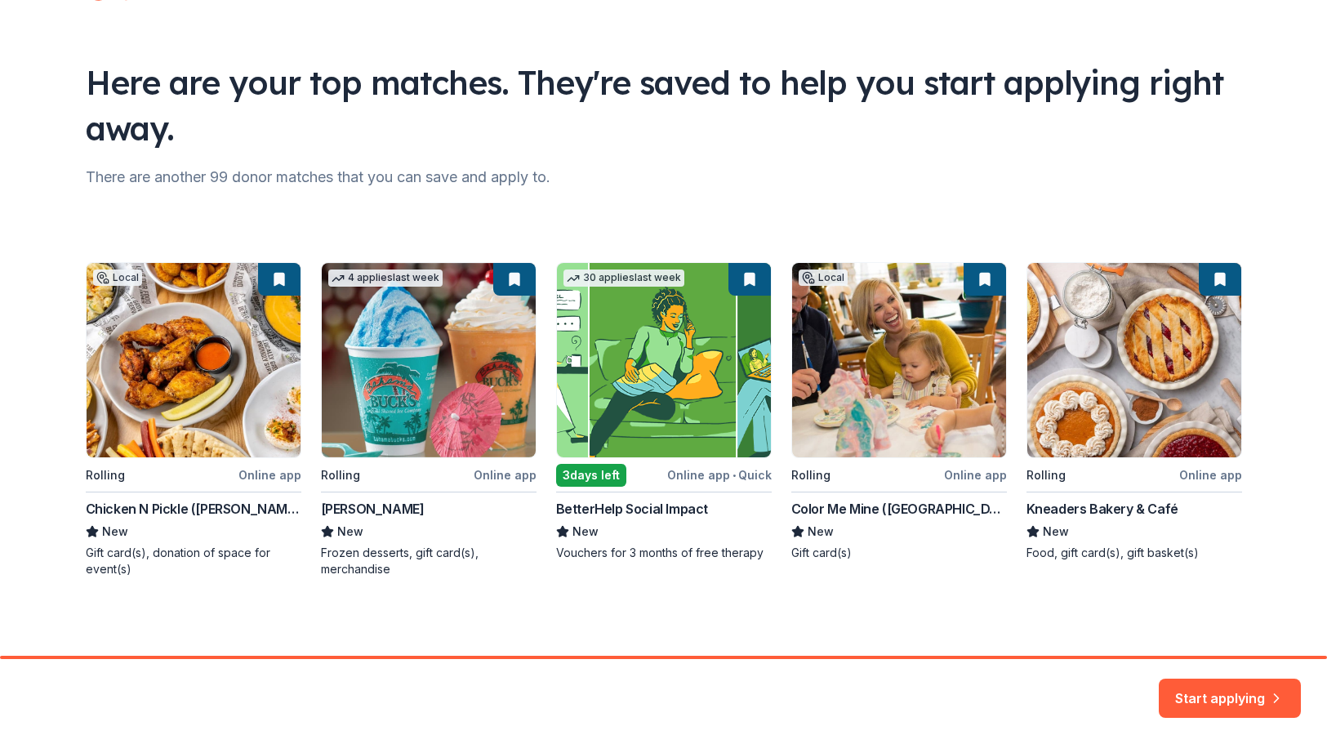
click at [1123, 421] on div "Local Rolling Online app Chicken N Pickle (Henderson) New Gift card(s), donatio…" at bounding box center [664, 419] width 1156 height 315
click at [1212, 685] on button "Start applying" at bounding box center [1230, 688] width 142 height 39
click at [1239, 698] on div "Start applying" at bounding box center [1230, 698] width 142 height 39
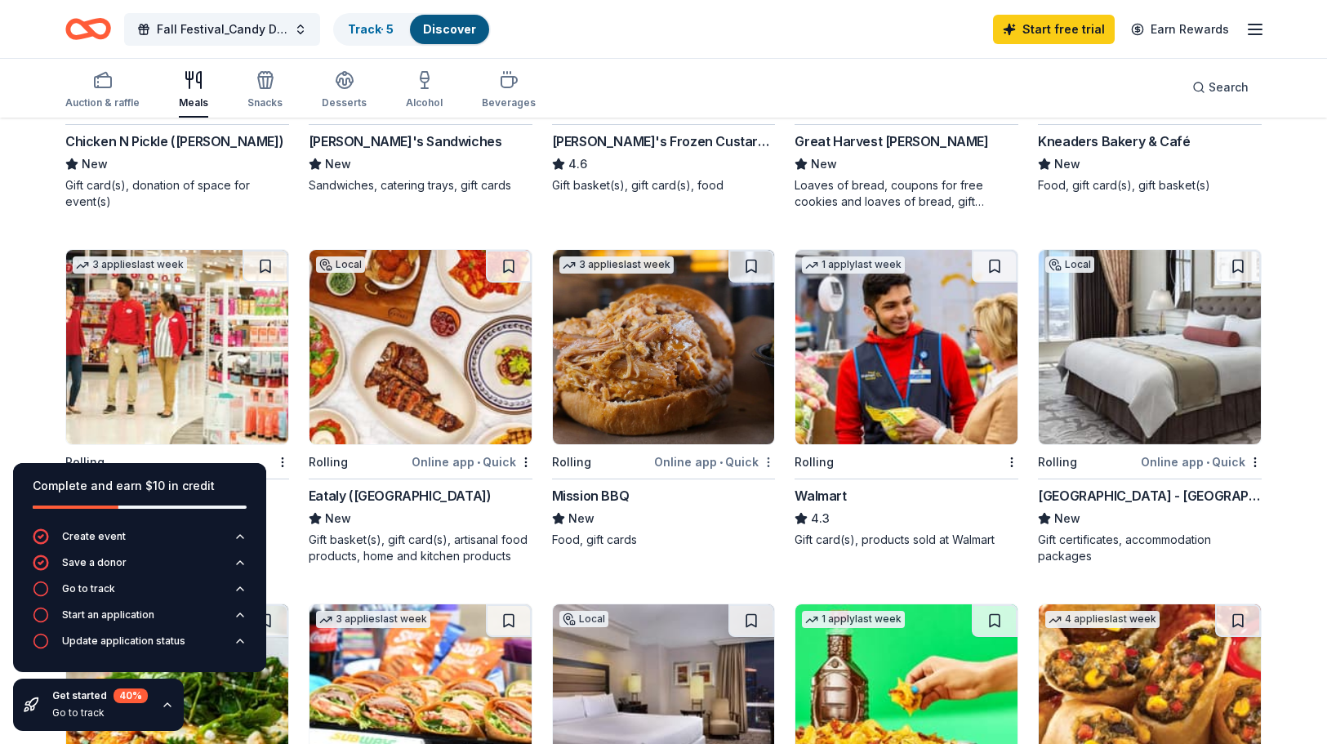
scroll to position [414, 0]
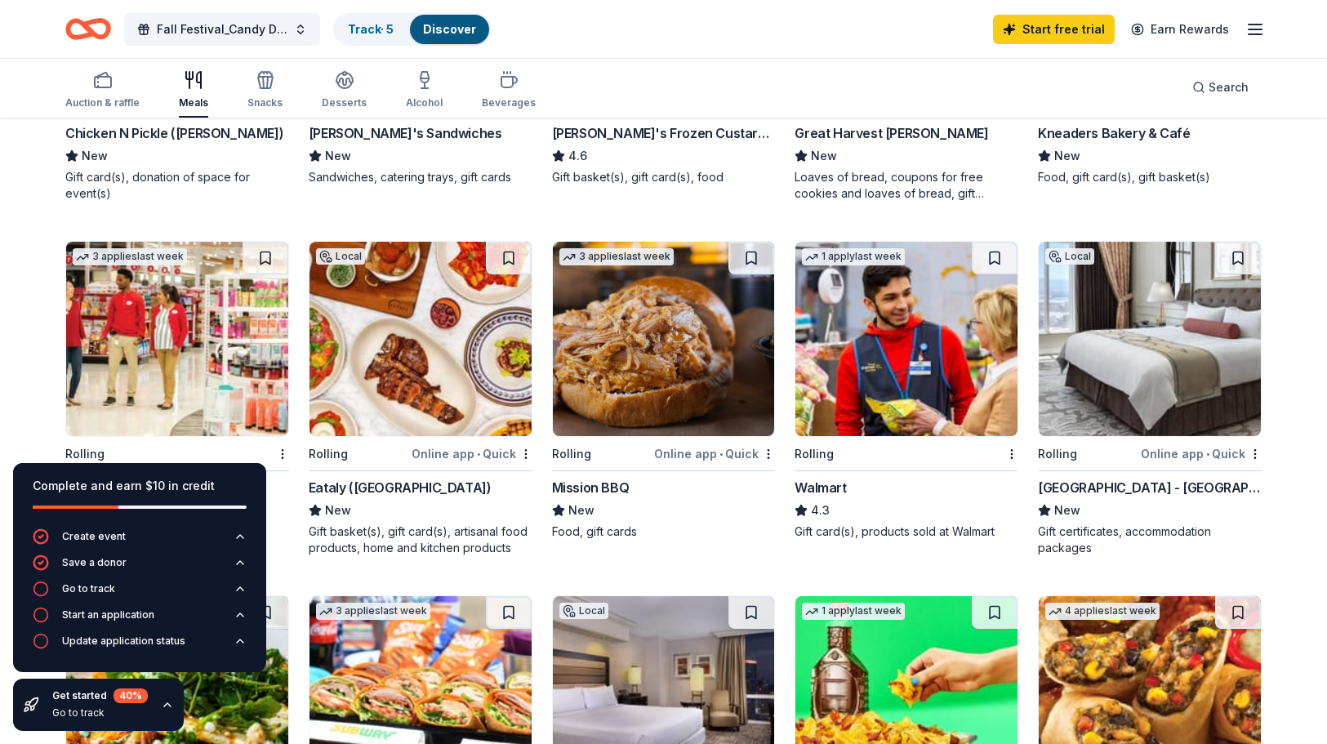
click at [854, 381] on img at bounding box center [906, 339] width 222 height 194
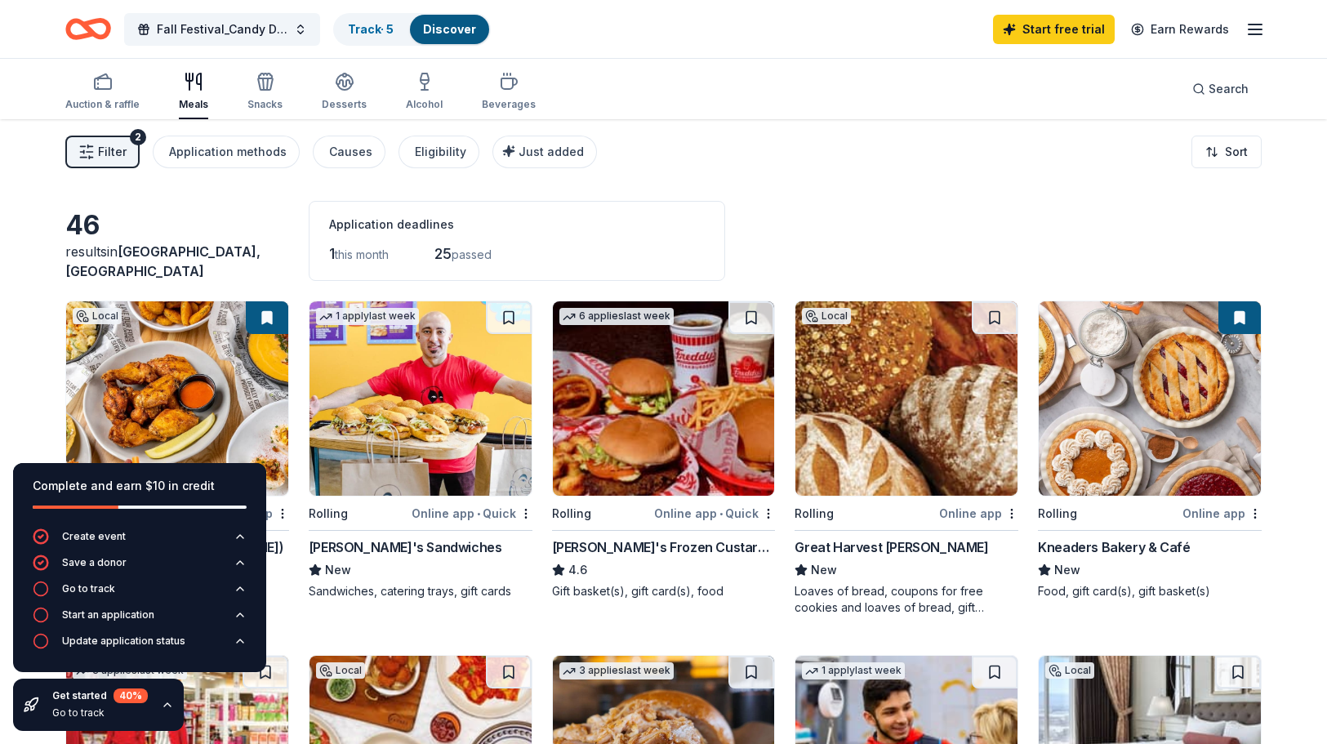
scroll to position [0, 0]
click at [703, 456] on img at bounding box center [664, 398] width 222 height 194
click at [1155, 449] on img at bounding box center [1150, 398] width 222 height 194
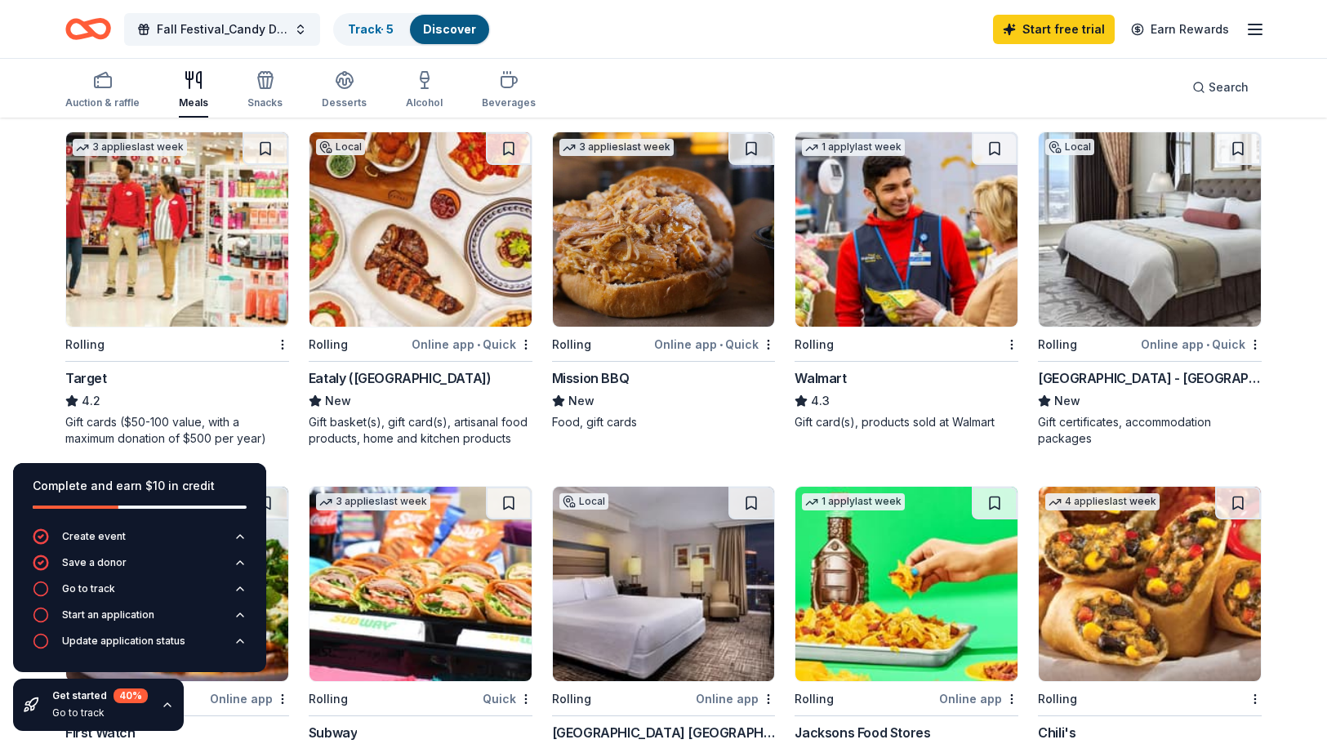
scroll to position [525, 0]
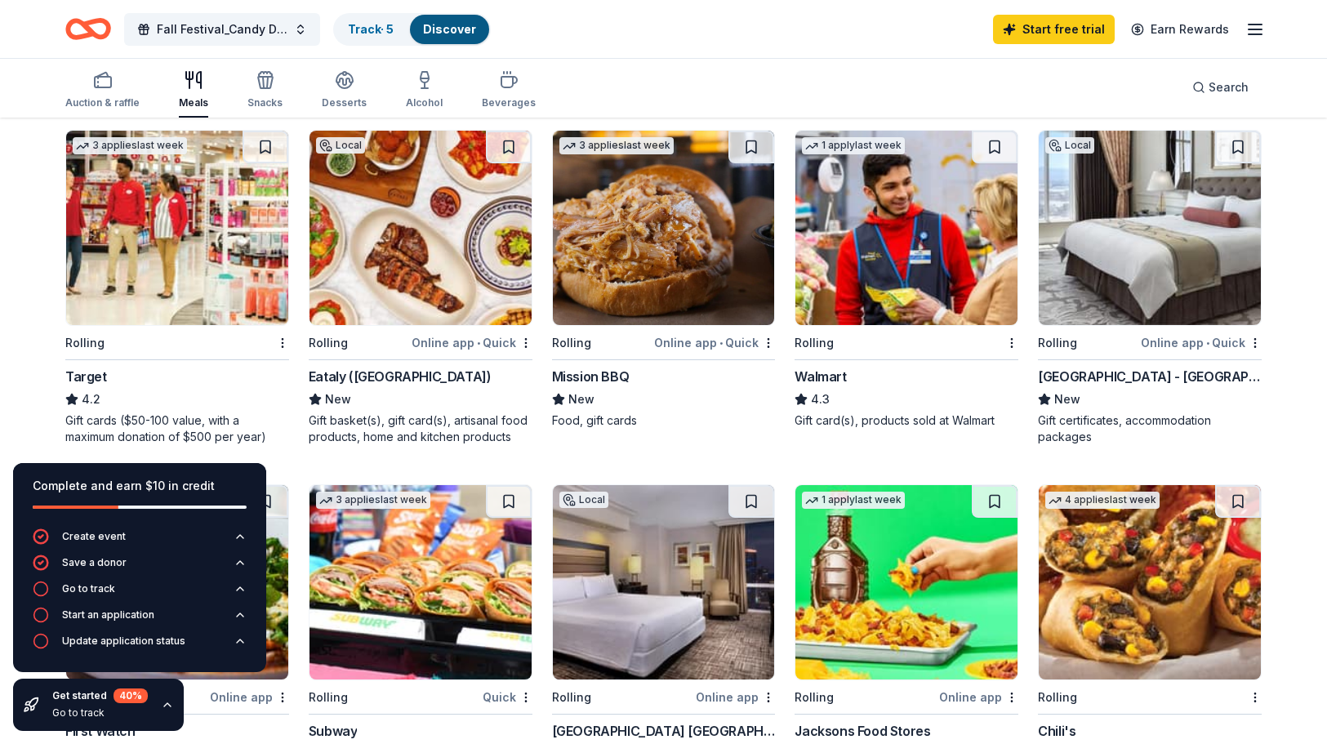
click at [1096, 226] on img at bounding box center [1150, 228] width 222 height 194
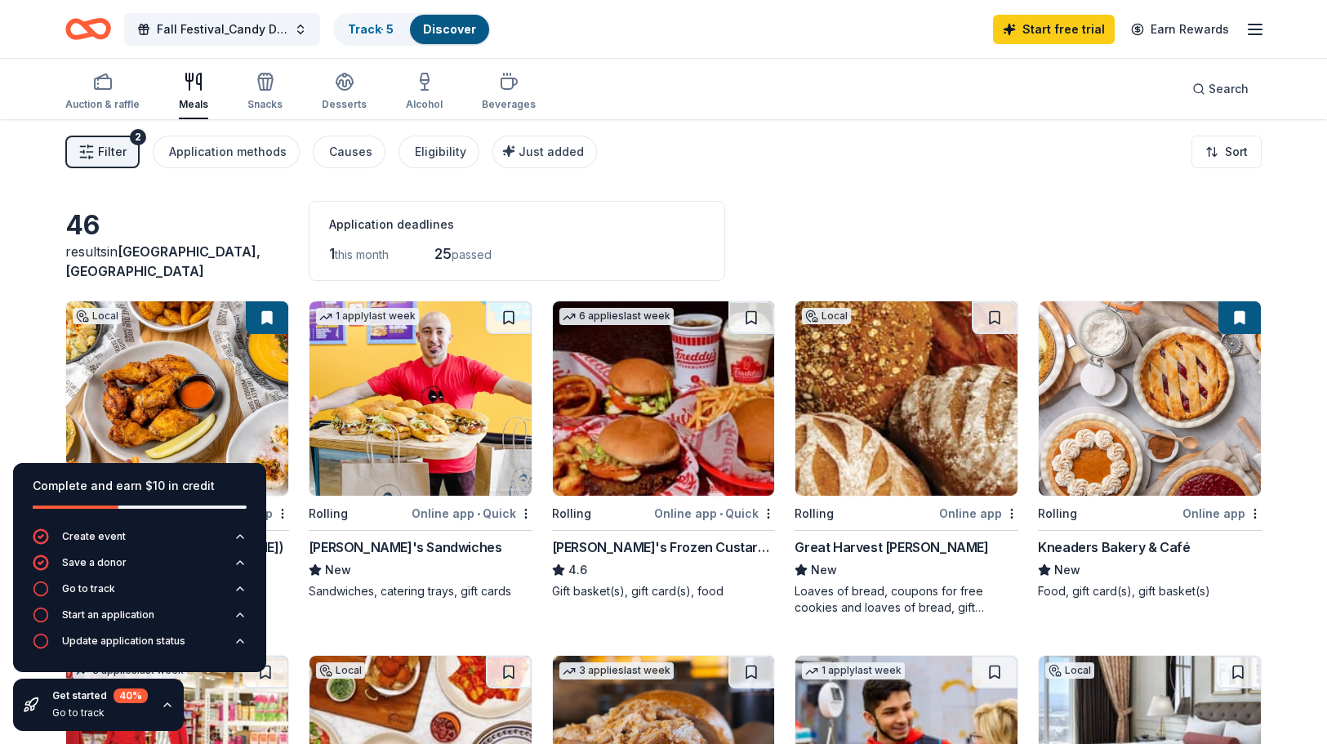
scroll to position [0, 0]
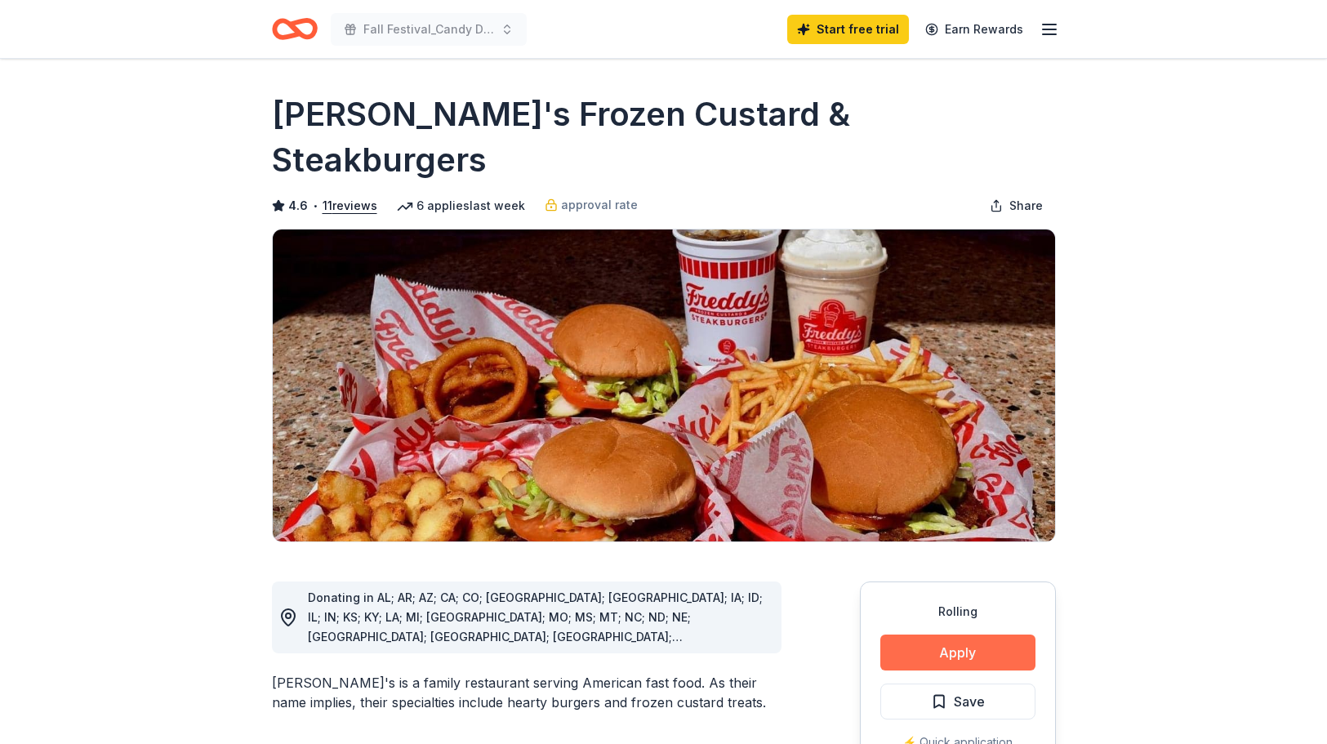
click at [980, 634] on button "Apply" at bounding box center [957, 652] width 155 height 36
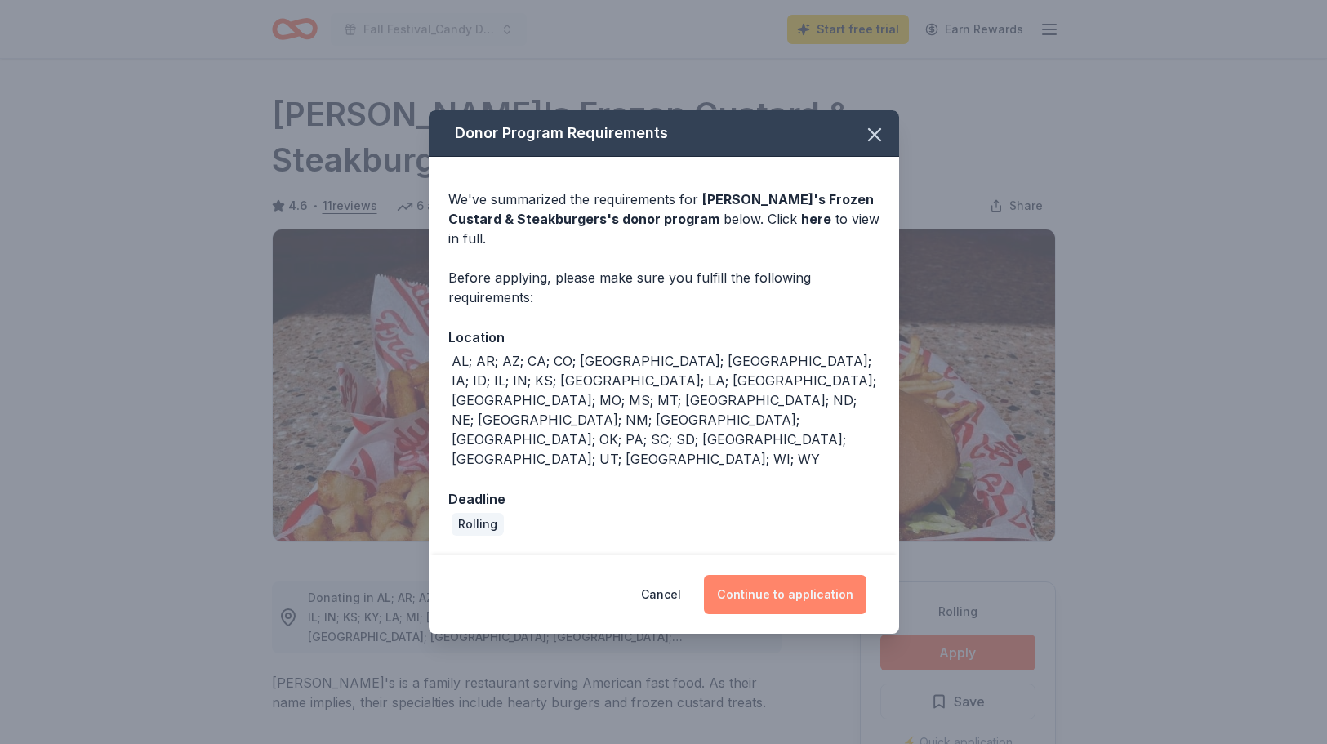
click at [838, 575] on button "Continue to application" at bounding box center [785, 594] width 162 height 39
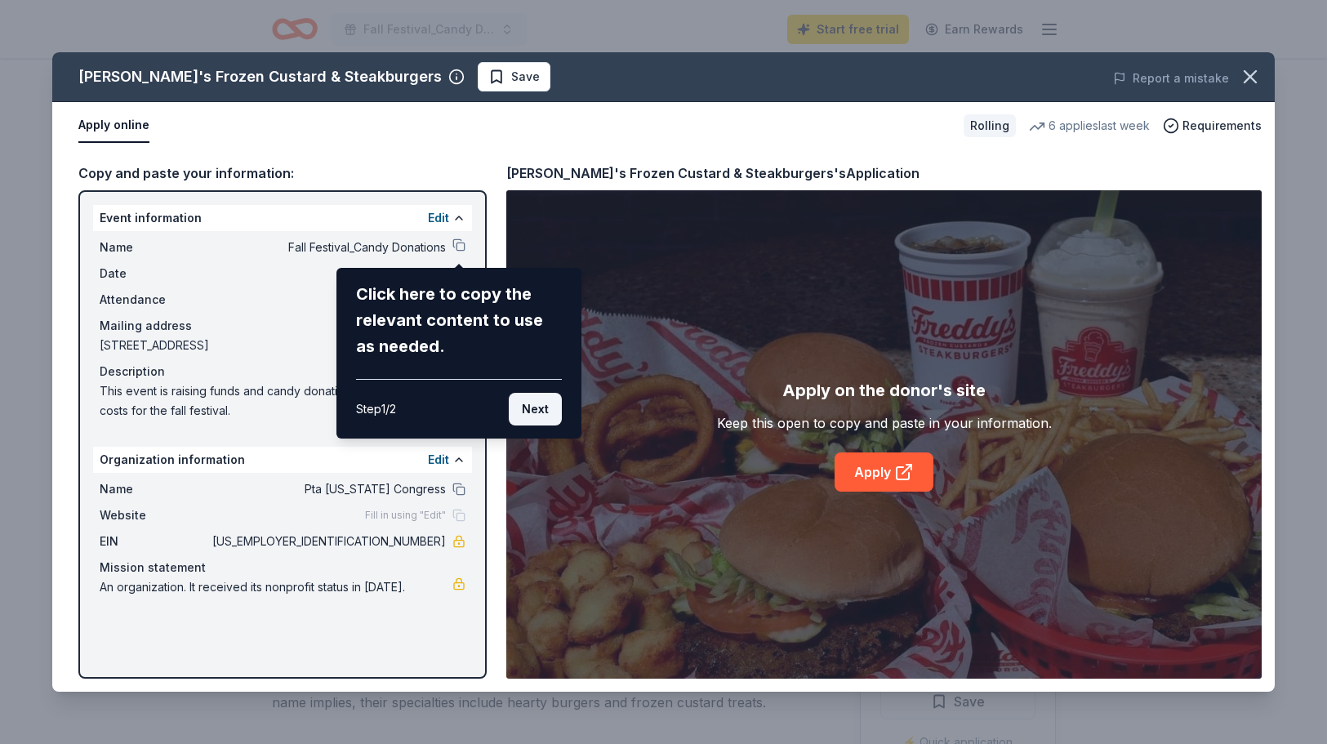
click at [520, 407] on button "Next" at bounding box center [535, 409] width 53 height 33
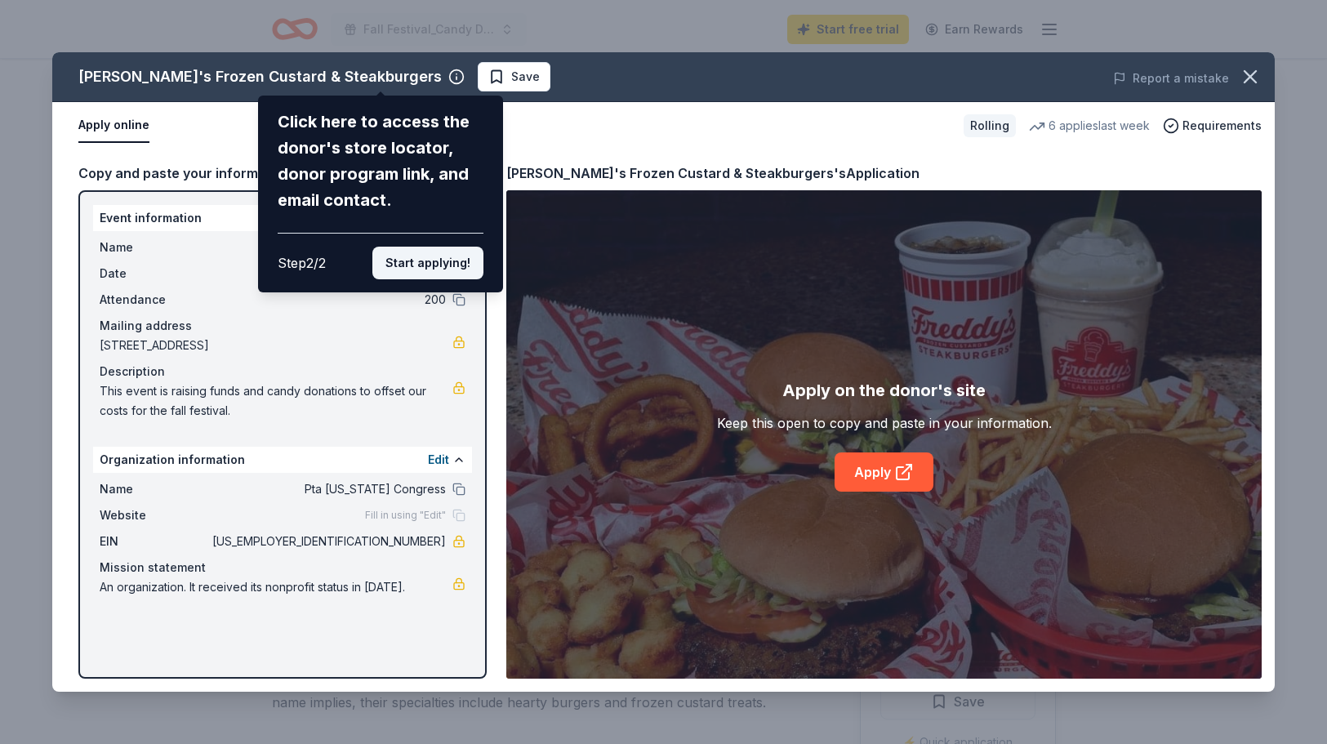
click at [431, 247] on button "Start applying!" at bounding box center [427, 263] width 111 height 33
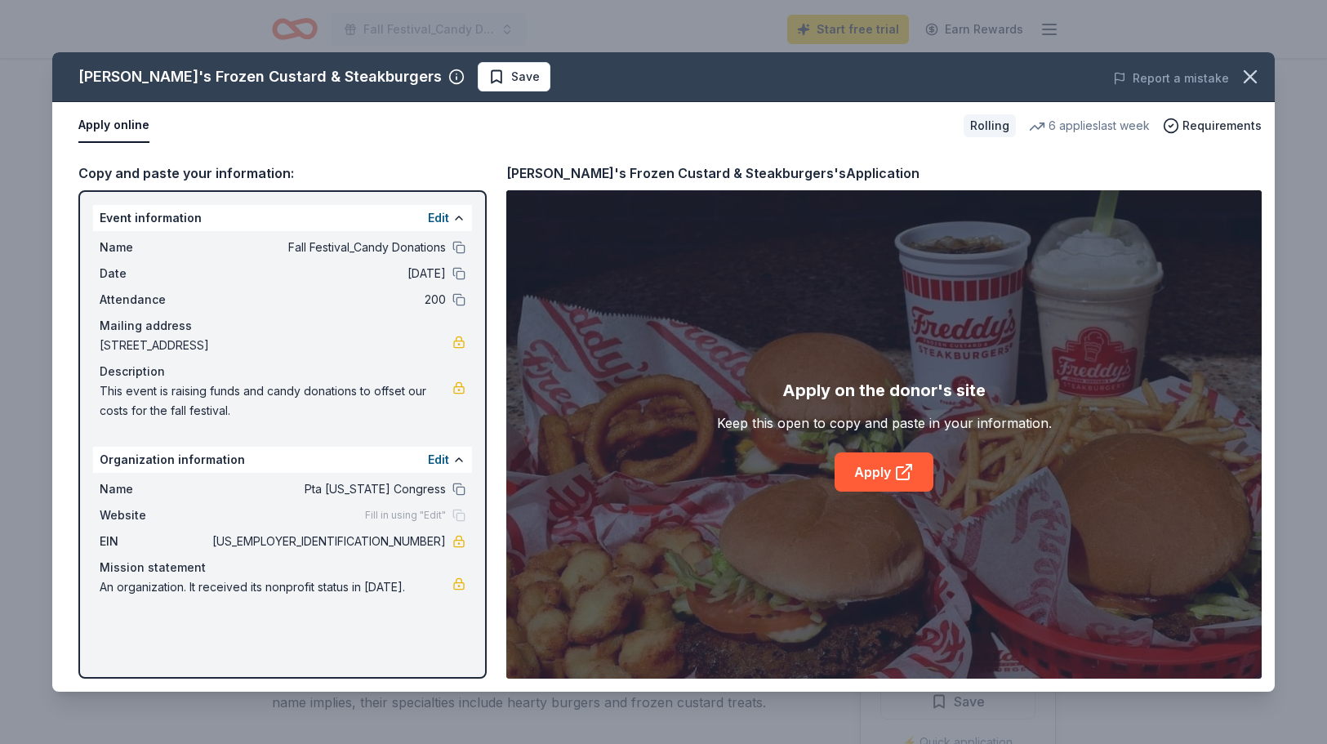
click at [865, 488] on div "Freddy's Frozen Custard & Steakburgers Save Report a mistake Apply online Rolli…" at bounding box center [663, 371] width 1222 height 639
click at [880, 473] on link "Apply" at bounding box center [884, 471] width 99 height 39
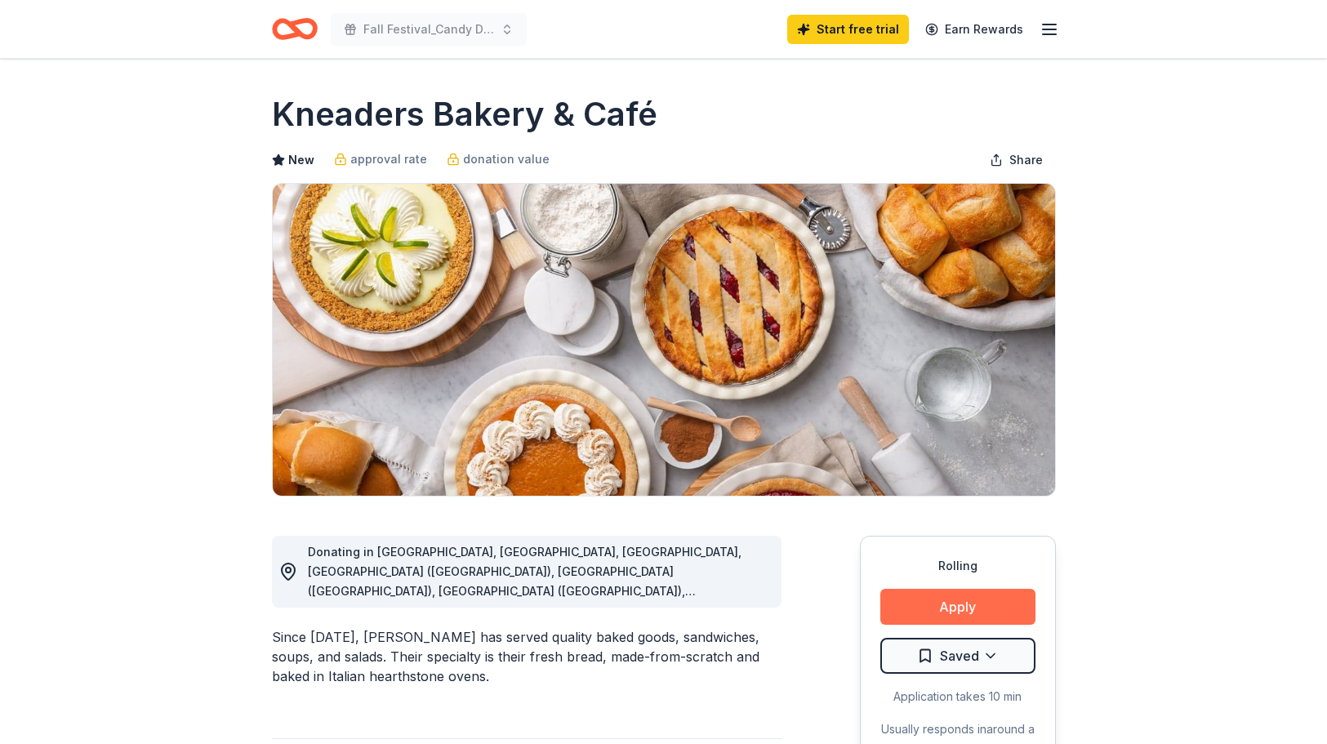
click at [967, 599] on button "Apply" at bounding box center [957, 607] width 155 height 36
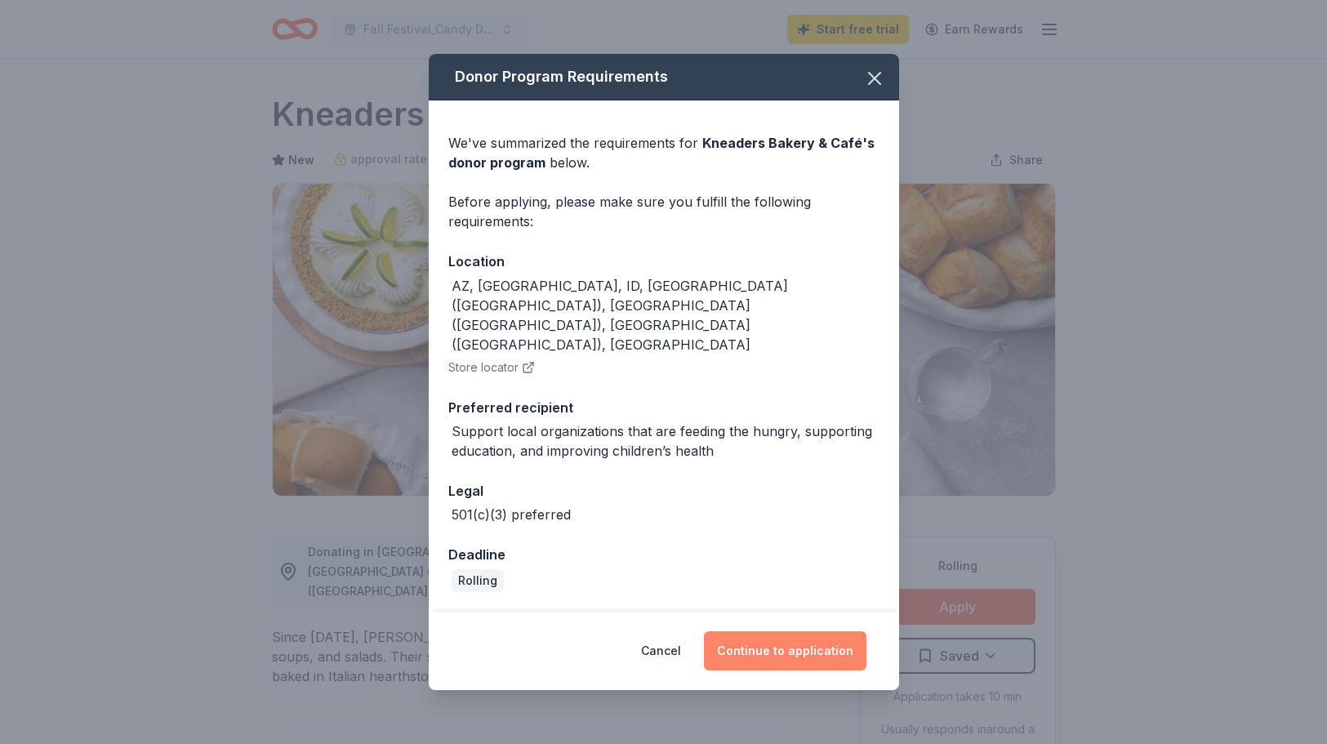
click at [830, 631] on button "Continue to application" at bounding box center [785, 650] width 162 height 39
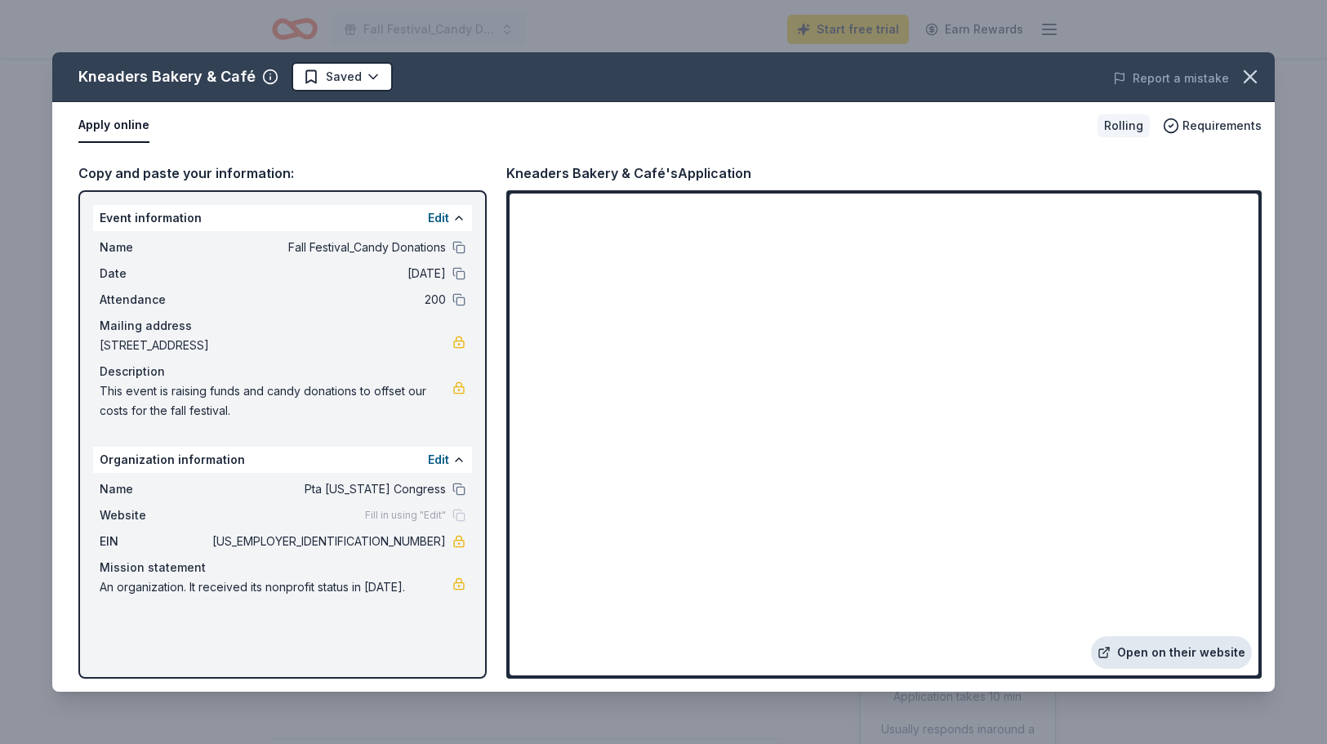
click at [1184, 647] on link "Open on their website" at bounding box center [1171, 652] width 161 height 33
click at [1257, 73] on icon "button" at bounding box center [1250, 76] width 23 height 23
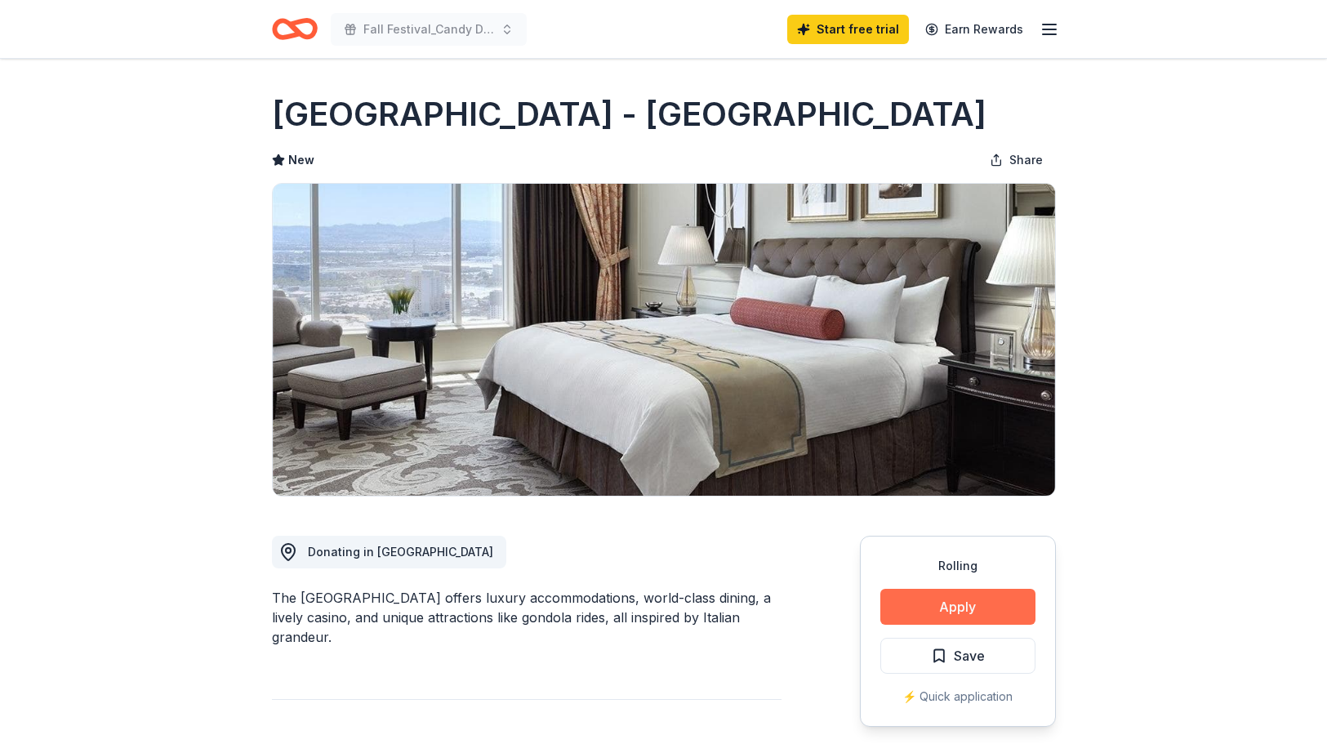
click at [926, 599] on button "Apply" at bounding box center [957, 607] width 155 height 36
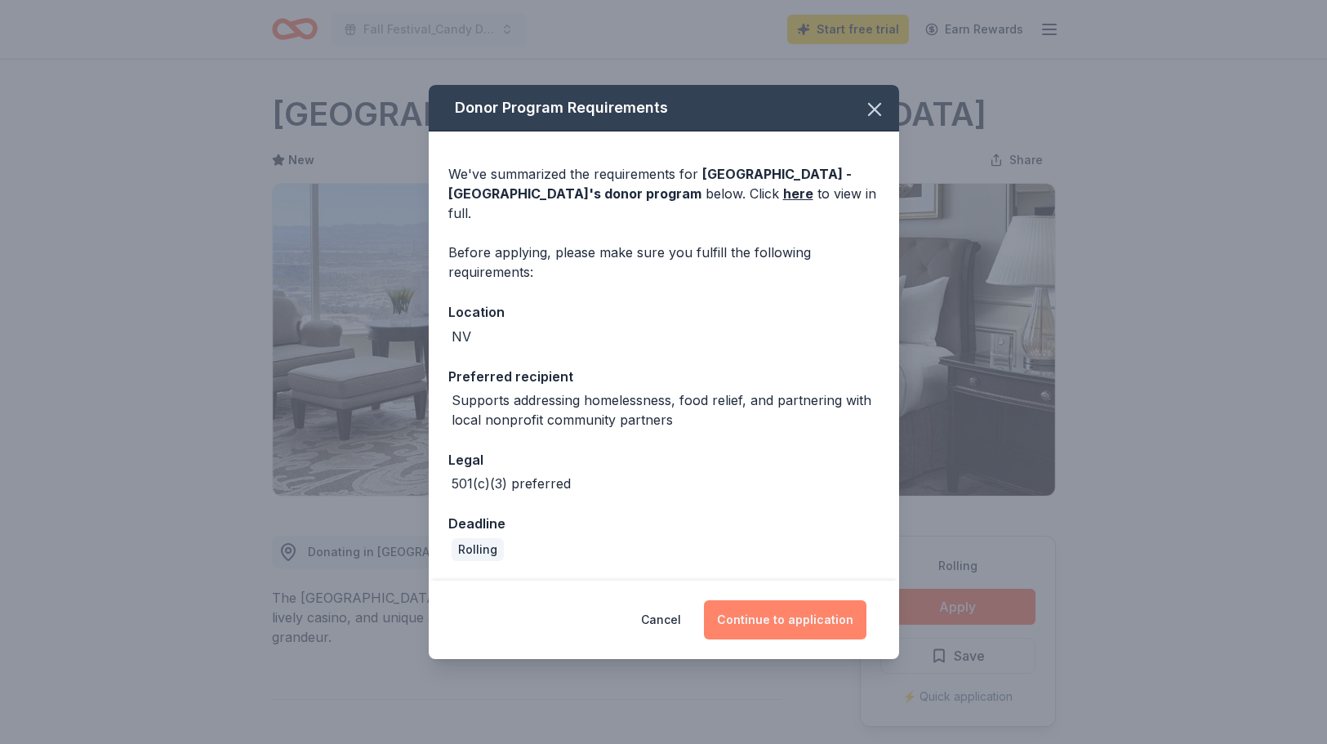
click at [784, 615] on button "Continue to application" at bounding box center [785, 619] width 162 height 39
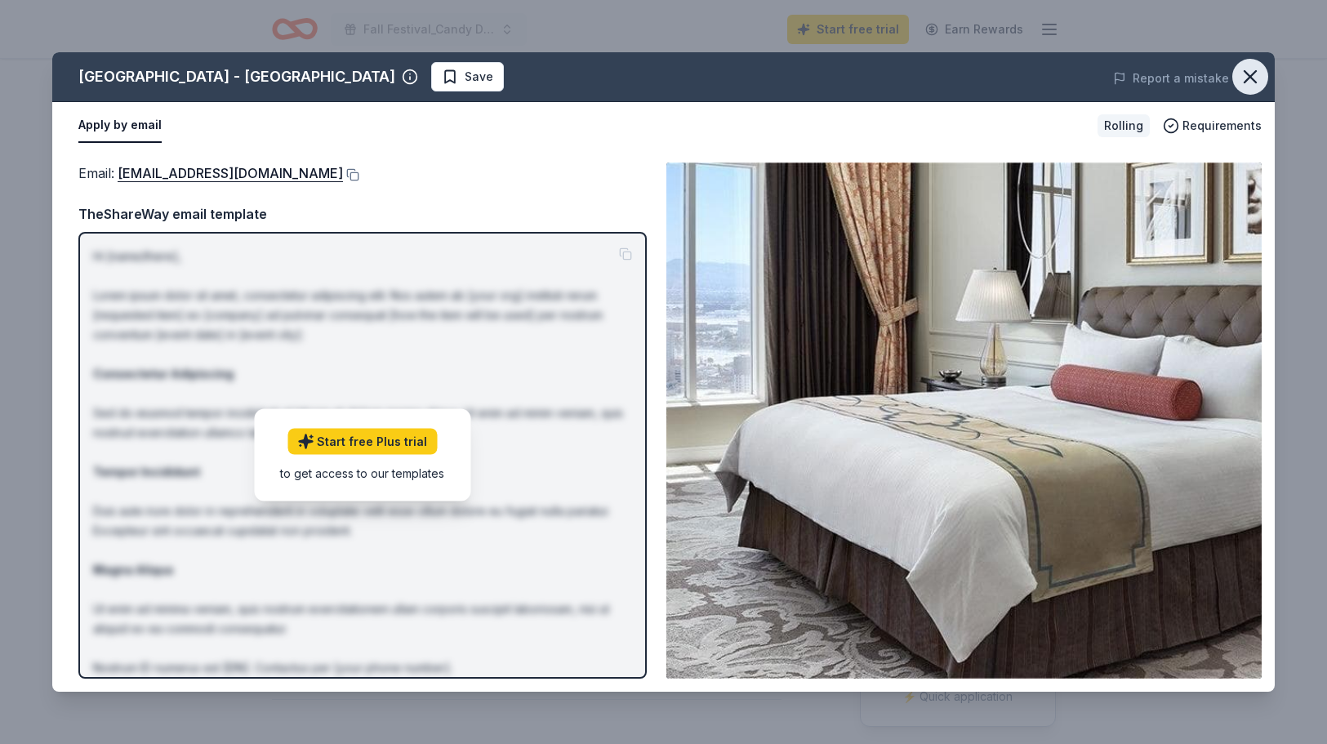
click at [1258, 74] on icon "button" at bounding box center [1250, 76] width 23 height 23
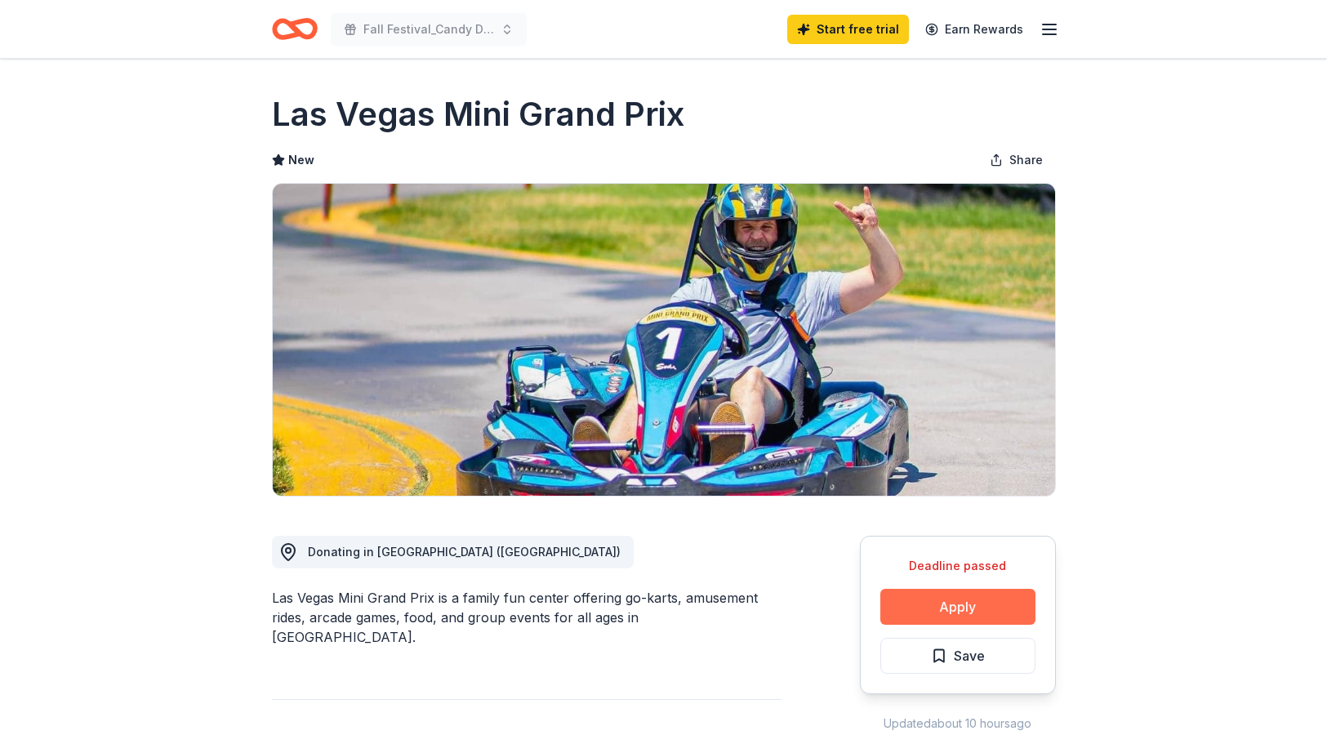
click at [911, 605] on button "Apply" at bounding box center [957, 607] width 155 height 36
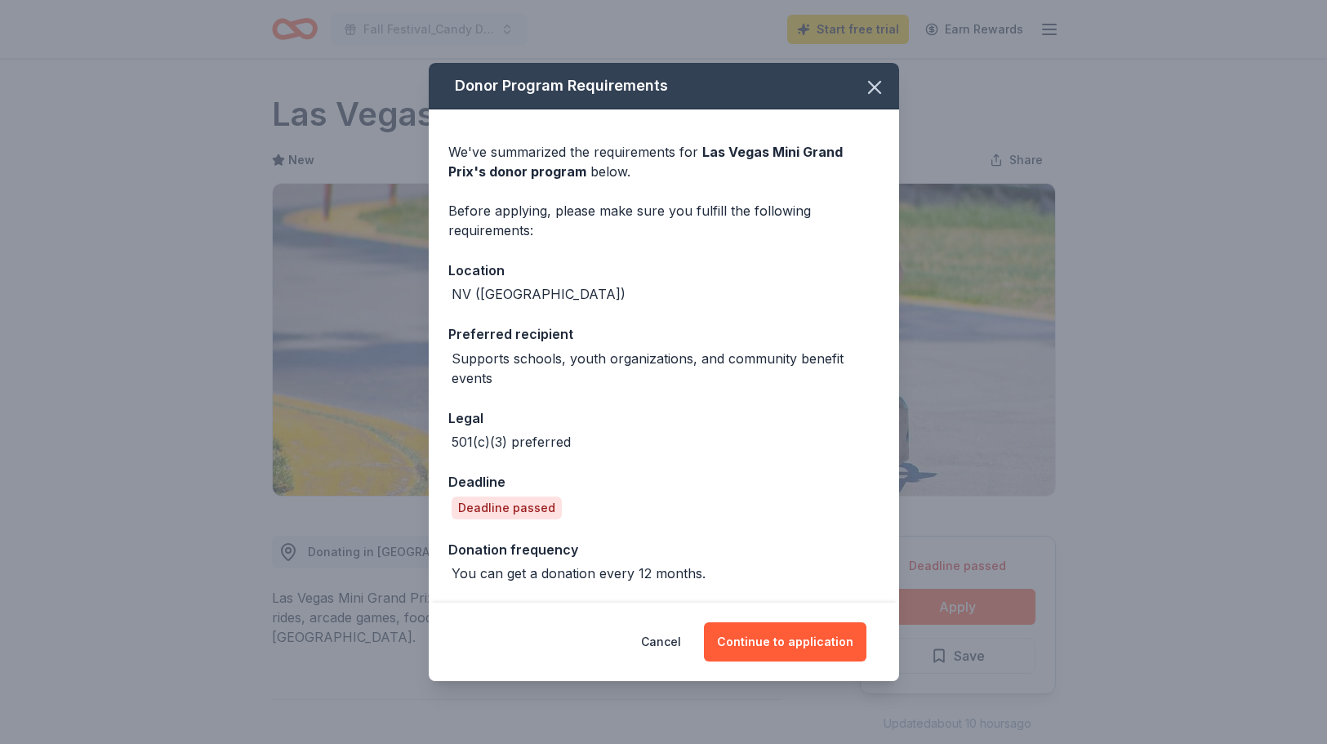
click at [1079, 498] on div "Donor Program Requirements We've summarized the requirements for Las Vegas Mini…" at bounding box center [663, 372] width 1327 height 744
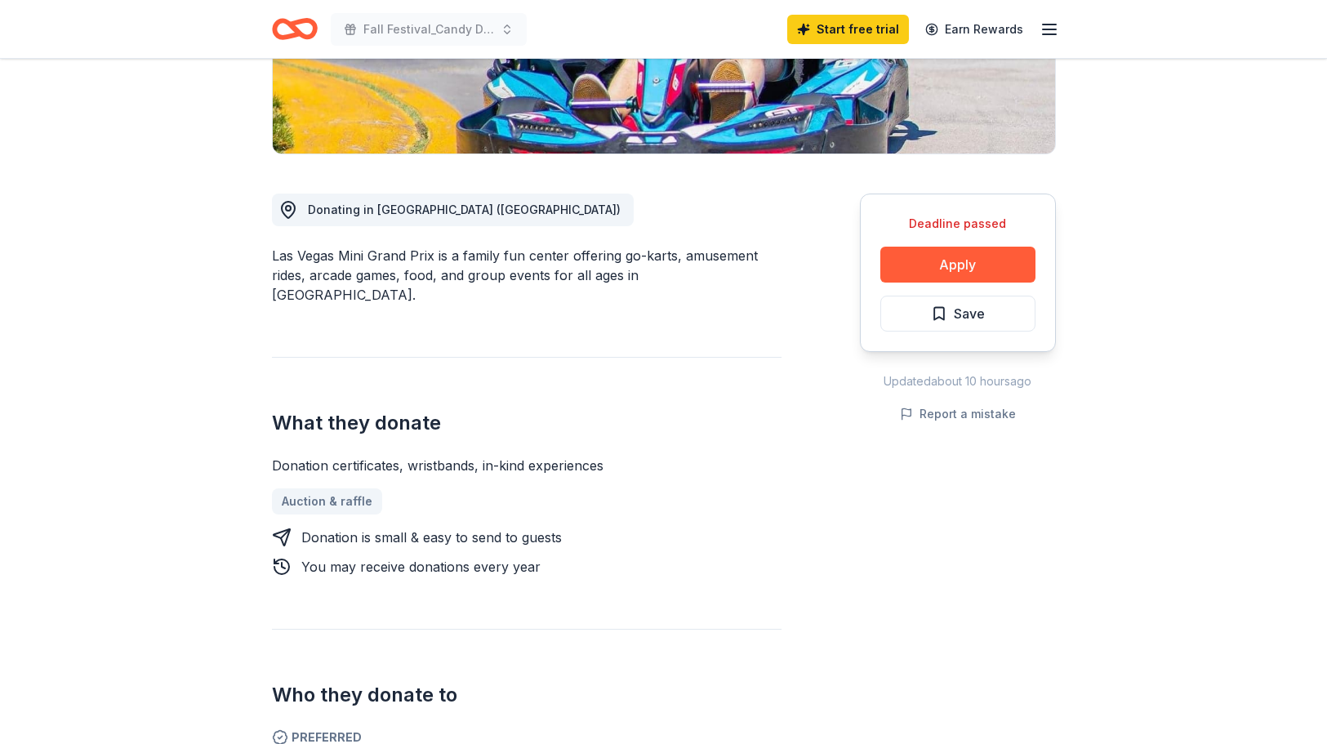
scroll to position [340, 0]
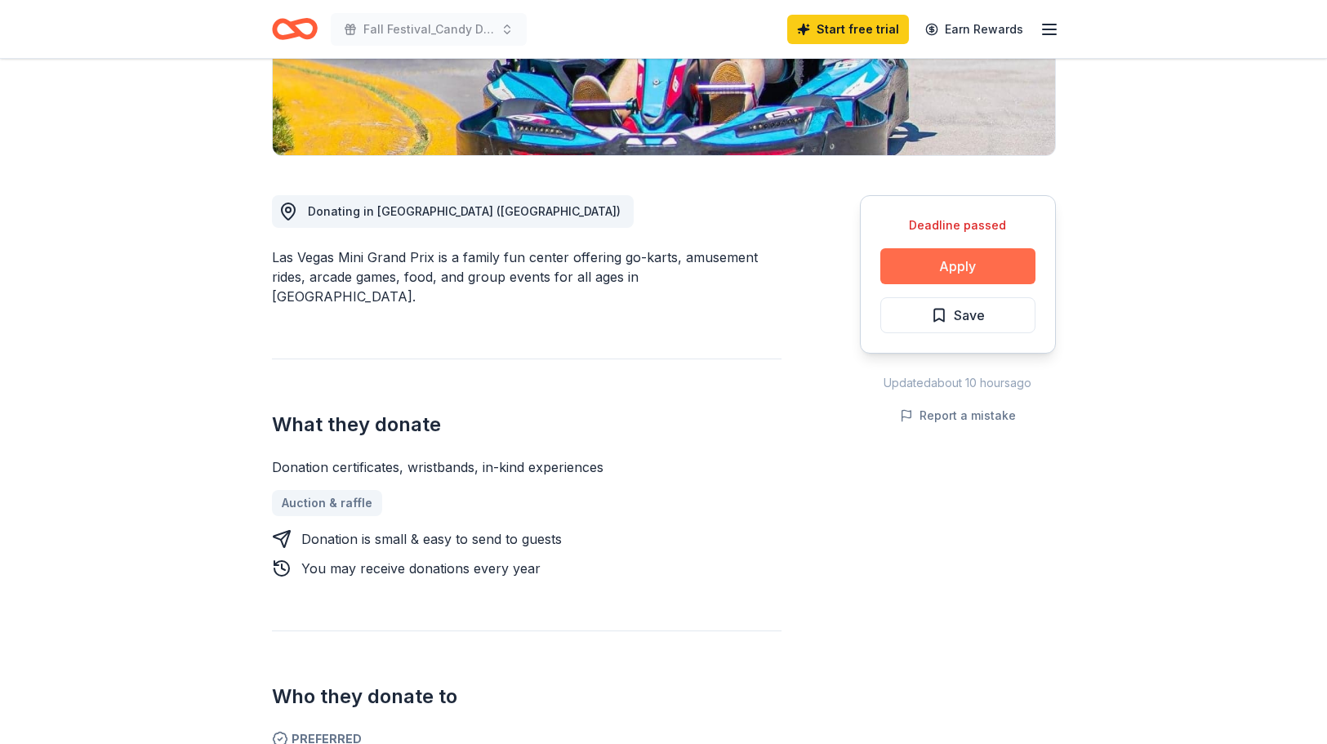
click at [981, 264] on button "Apply" at bounding box center [957, 266] width 155 height 36
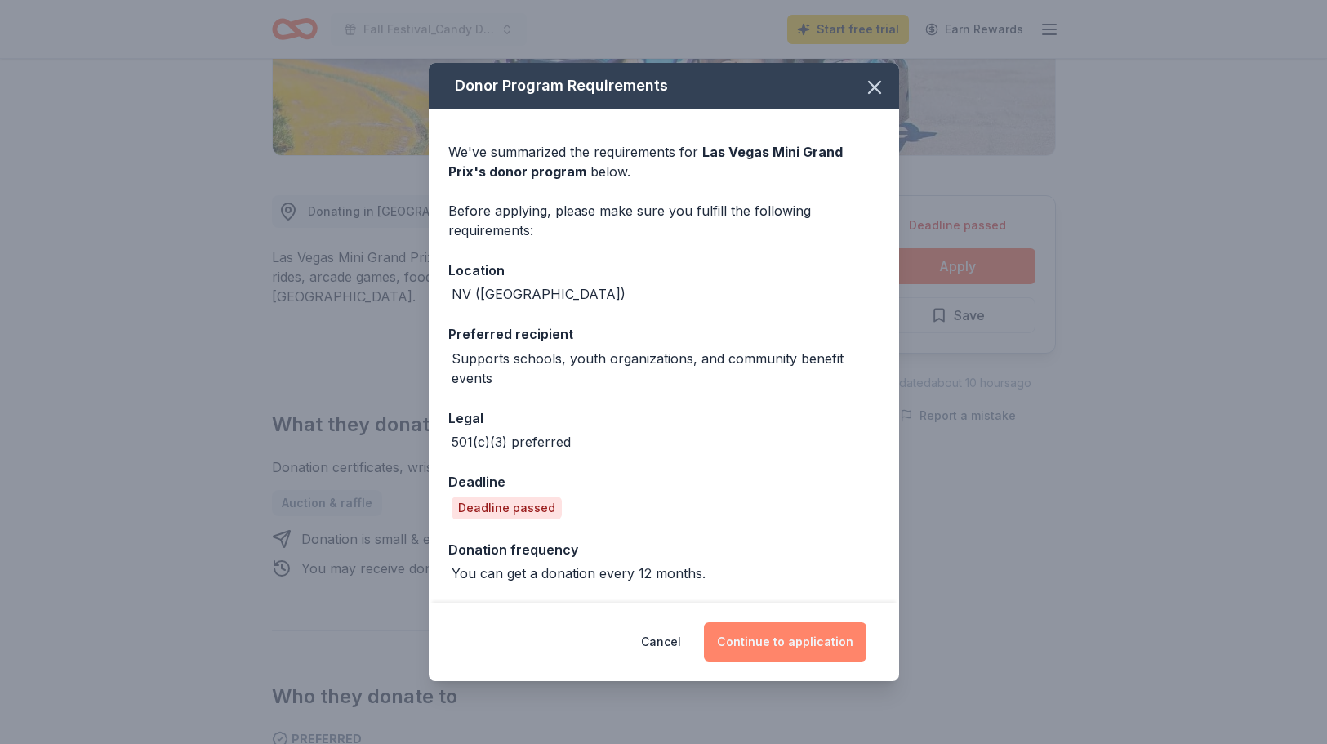
click at [751, 631] on button "Continue to application" at bounding box center [785, 641] width 162 height 39
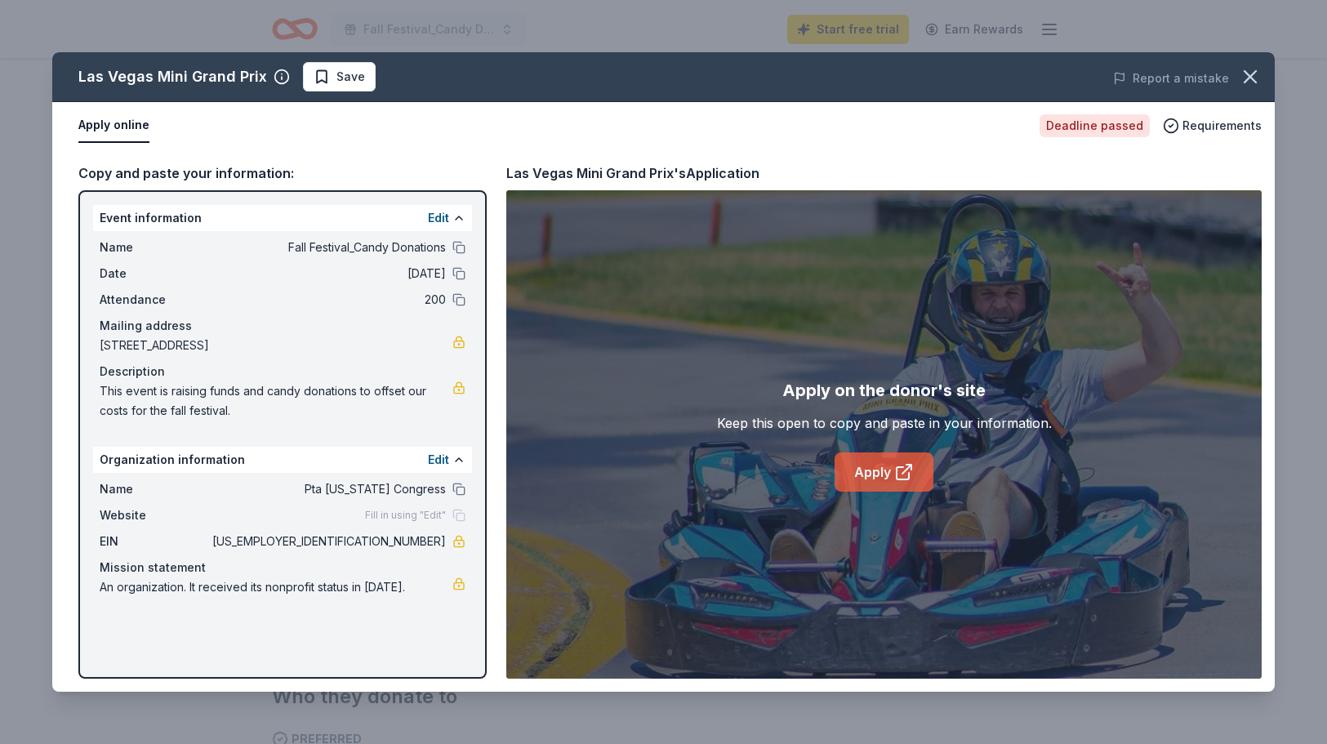
click at [885, 474] on link "Apply" at bounding box center [884, 471] width 99 height 39
